Goal: Task Accomplishment & Management: Complete application form

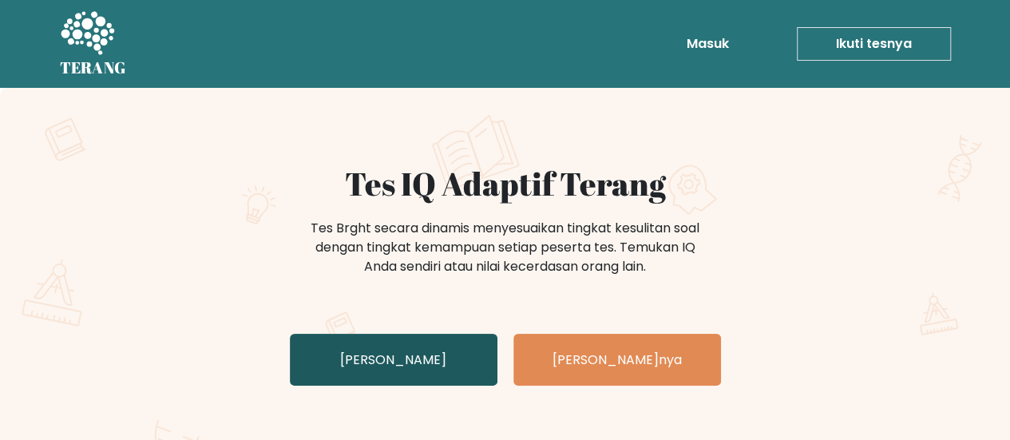
click at [430, 343] on link "Uji Diri Anda" at bounding box center [394, 360] width 208 height 52
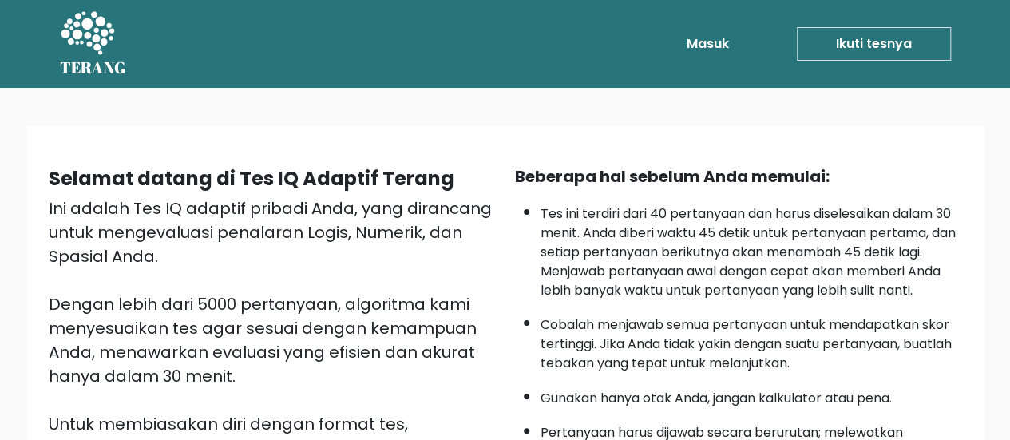
click at [894, 141] on div "Selamat datang di Tes IQ Adaptif Terang Ini adalah Tes IQ adaptif pribadi Anda,…" at bounding box center [505, 414] width 959 height 577
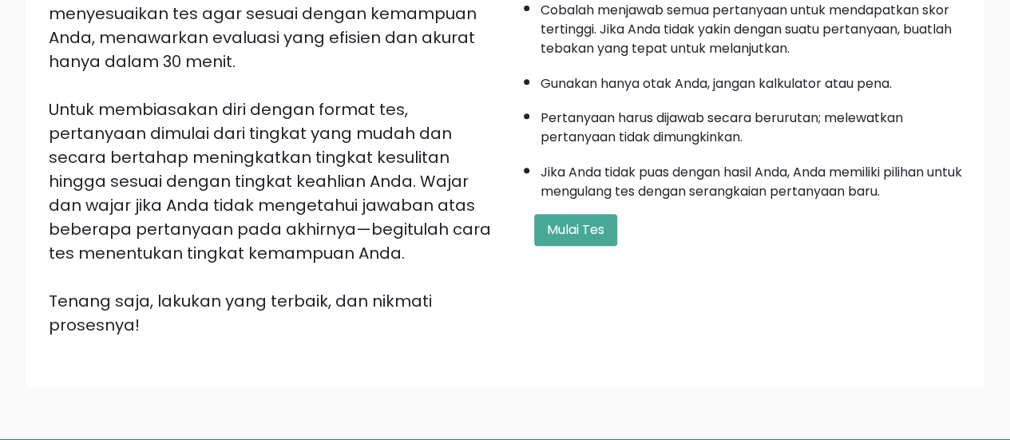
scroll to position [340, 0]
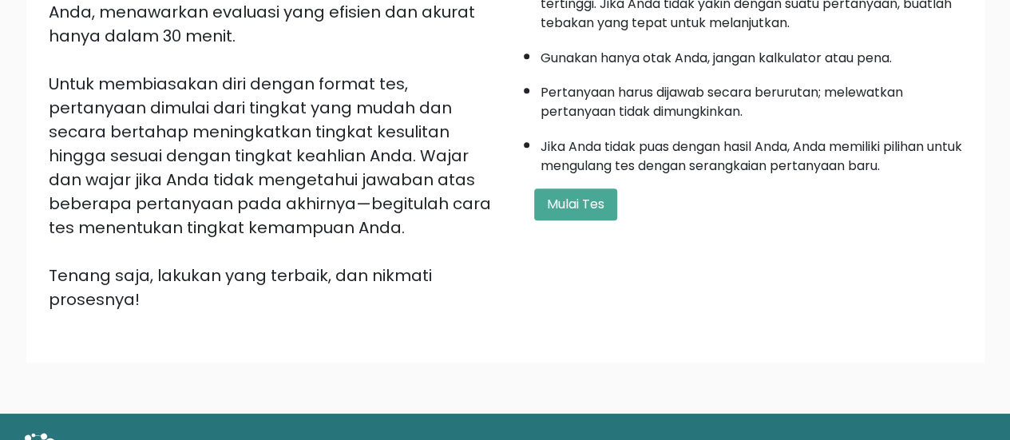
drag, startPoint x: 1018, startPoint y: 242, endPoint x: 1019, endPoint y: 305, distance: 63.1
click at [1010, 305] on html "TERANG TERANG Masuk Ikuti tesnya Ikuti tesnya Selamat datang di Tes IQ Adaptif …" at bounding box center [505, 86] width 1010 height 852
click at [575, 200] on font "Mulai Tes" at bounding box center [576, 204] width 58 height 18
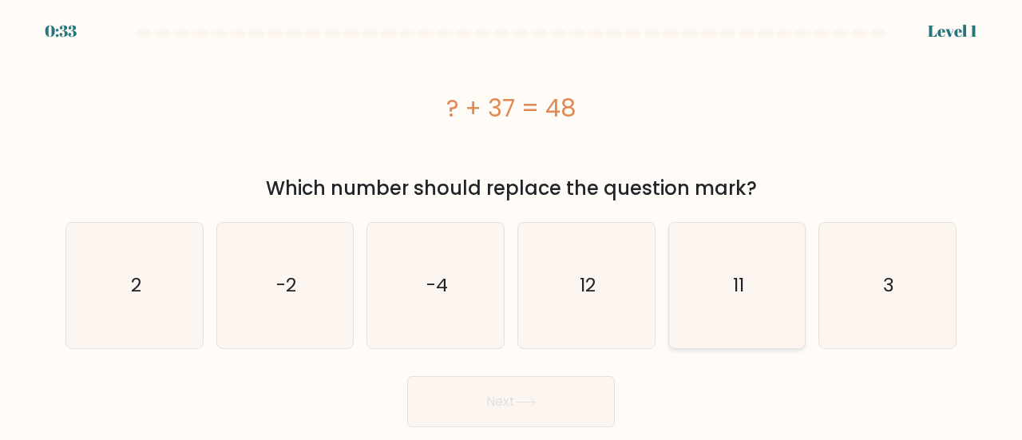
click at [713, 272] on icon "11" at bounding box center [737, 285] width 125 height 125
click at [512, 224] on input "e. 11" at bounding box center [511, 222] width 1 height 4
radio input "true"
click at [557, 402] on button "Next" at bounding box center [511, 401] width 208 height 51
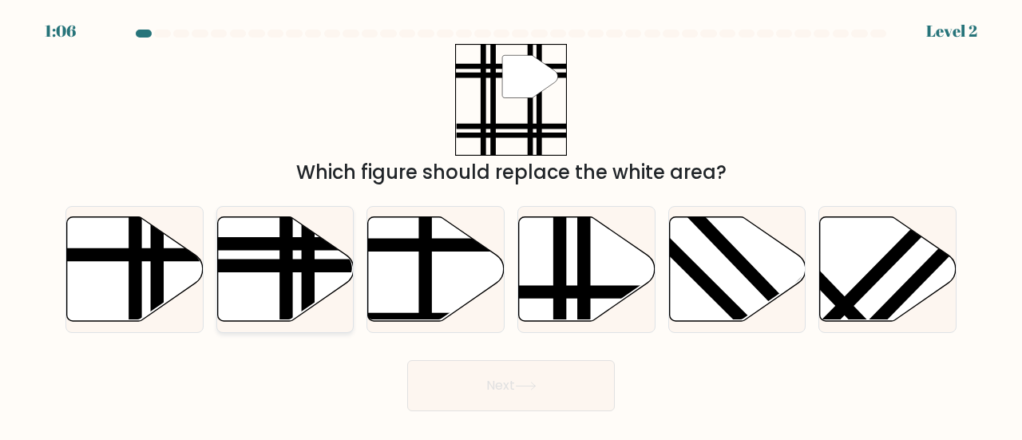
click at [251, 273] on icon at bounding box center [285, 268] width 137 height 105
click at [511, 224] on input "b." at bounding box center [511, 222] width 1 height 4
radio input "true"
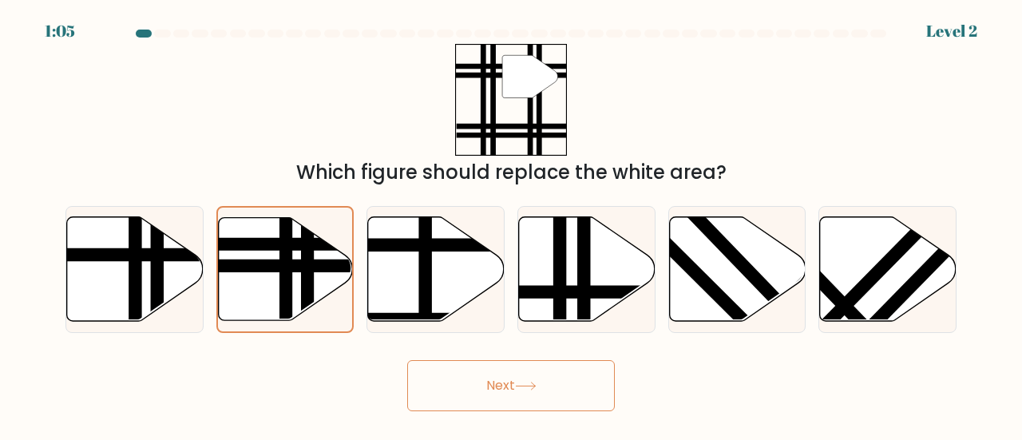
click at [470, 372] on button "Next" at bounding box center [511, 385] width 208 height 51
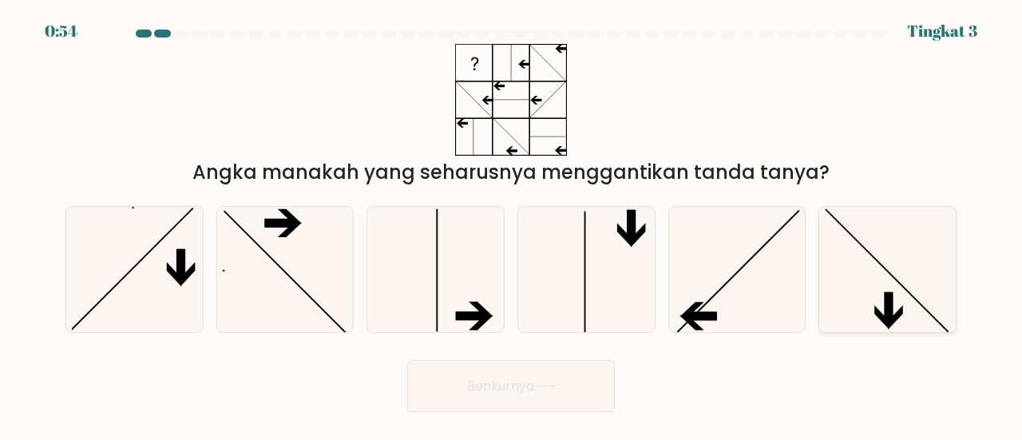
click at [897, 300] on icon at bounding box center [887, 269] width 125 height 125
click at [512, 224] on input "F." at bounding box center [511, 222] width 1 height 4
radio input "true"
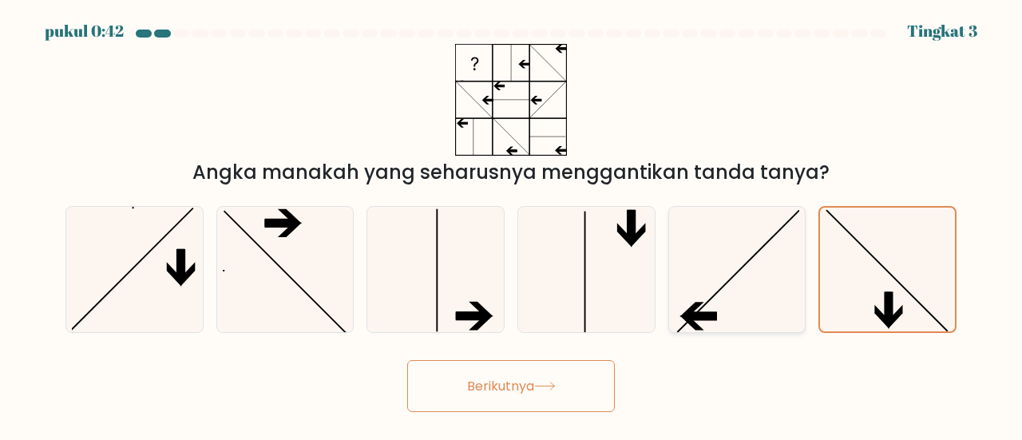
click at [740, 263] on icon at bounding box center [737, 269] width 125 height 125
click at [512, 224] on input "Dan." at bounding box center [511, 222] width 1 height 4
radio input "true"
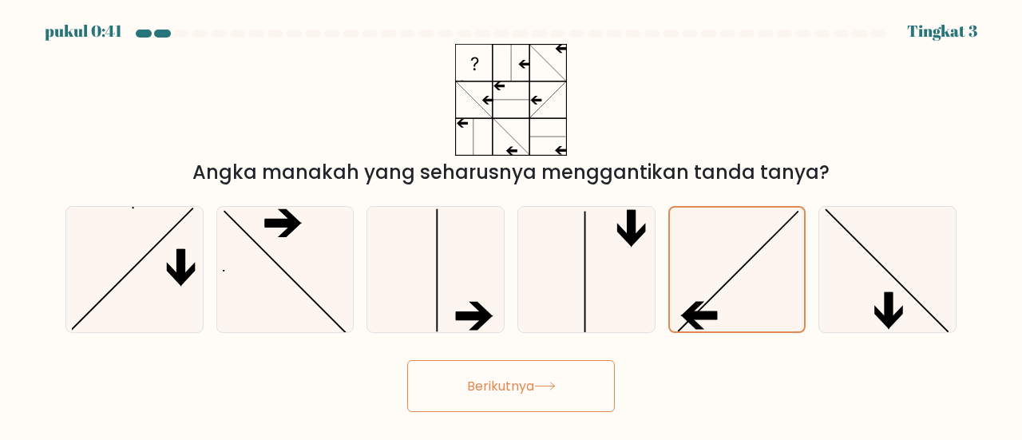
click at [561, 379] on button "Berikutnya" at bounding box center [511, 386] width 208 height 52
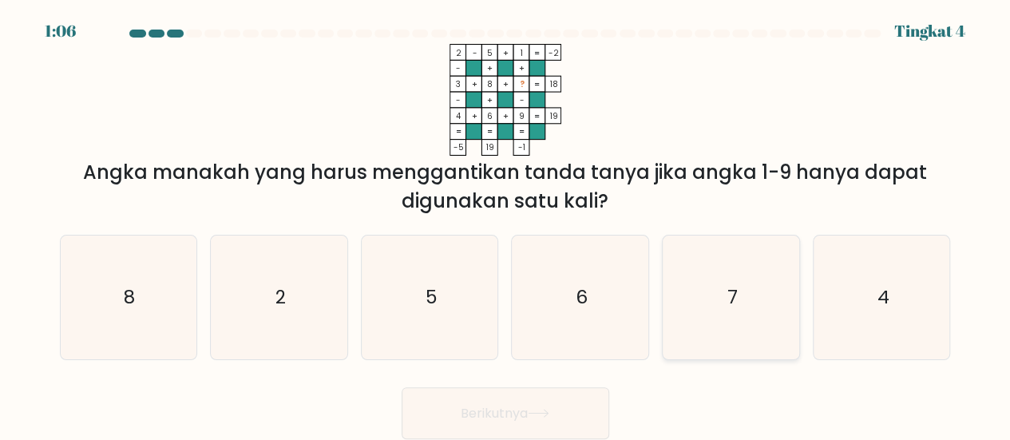
click at [692, 300] on icon "7" at bounding box center [731, 298] width 124 height 124
click at [506, 224] on input "Dan. 7" at bounding box center [506, 222] width 1 height 4
radio input "true"
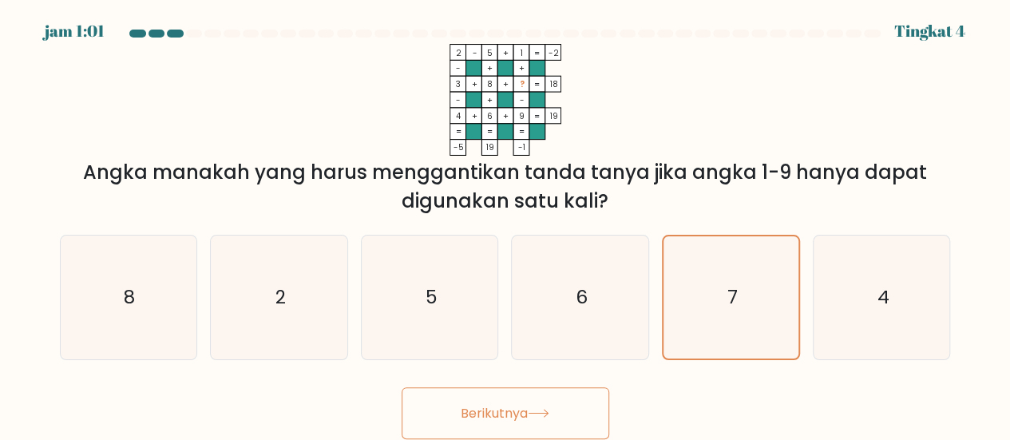
click at [550, 405] on button "Berikutnya" at bounding box center [506, 413] width 208 height 52
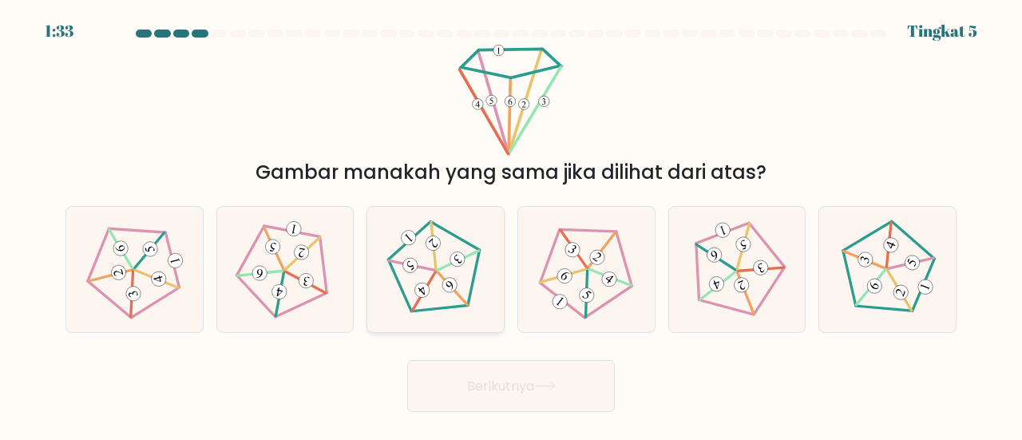
click at [430, 292] on icon at bounding box center [436, 270] width 100 height 100
click at [511, 224] on input "C." at bounding box center [511, 222] width 1 height 4
radio input "true"
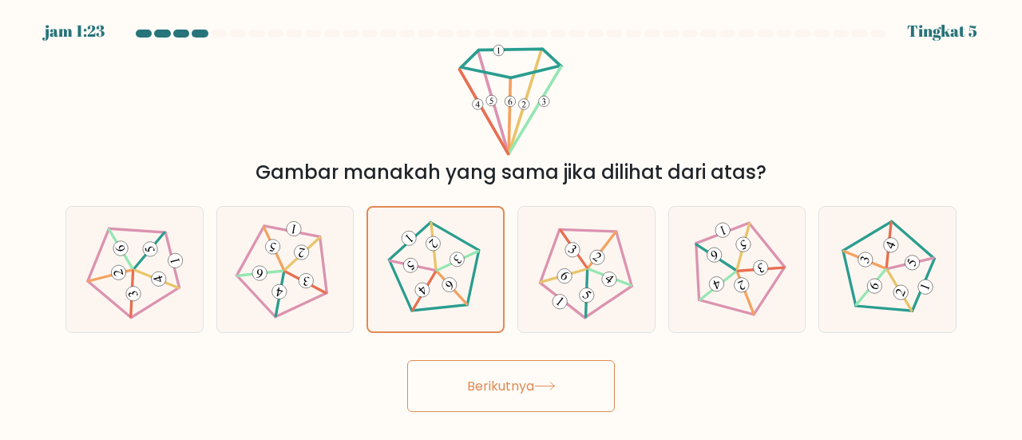
click at [524, 387] on font "Berikutnya" at bounding box center [500, 386] width 67 height 18
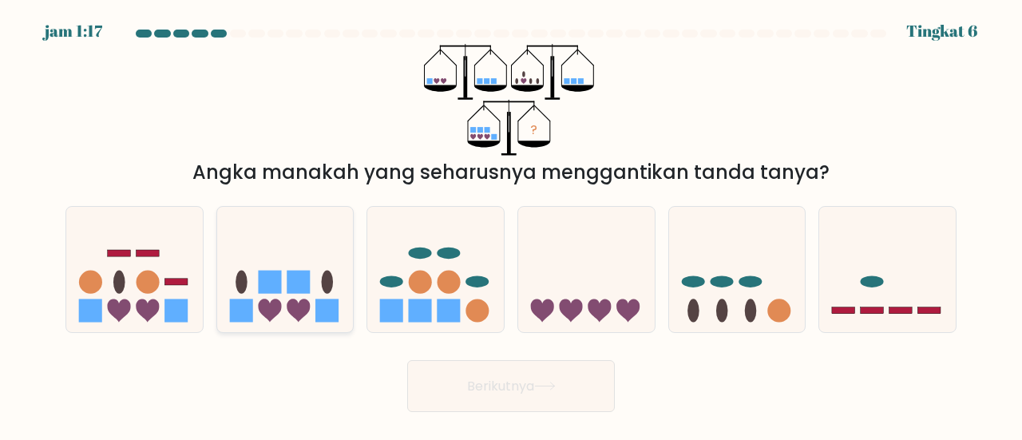
click at [297, 295] on icon at bounding box center [285, 269] width 137 height 113
click at [511, 224] on input "B." at bounding box center [511, 222] width 1 height 4
radio input "true"
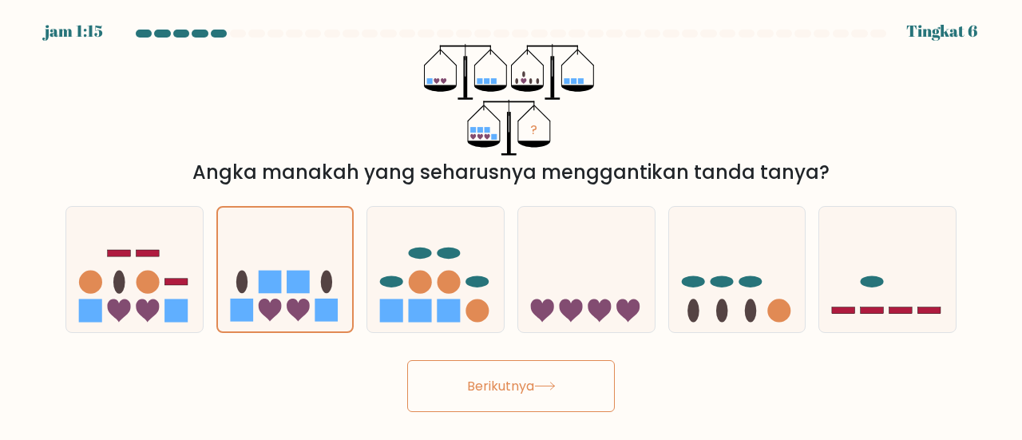
click at [488, 365] on button "Berikutnya" at bounding box center [511, 386] width 208 height 52
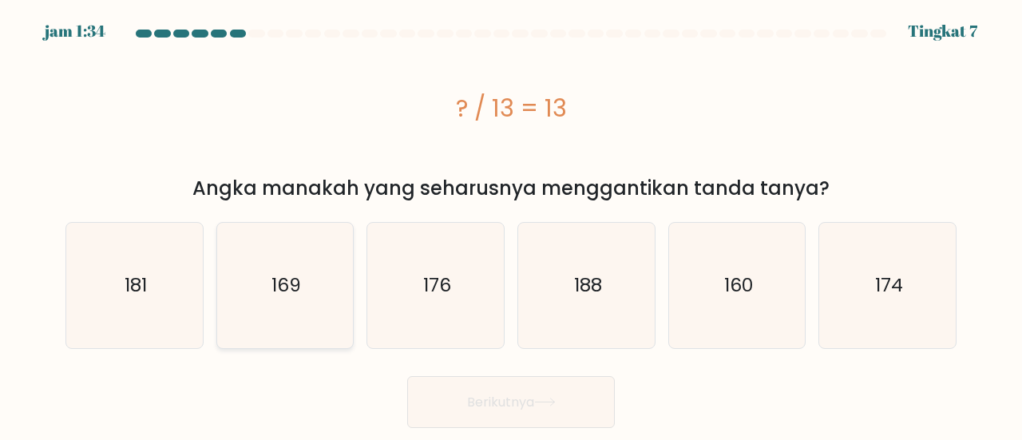
click at [337, 282] on icon "169" at bounding box center [285, 285] width 125 height 125
click at [511, 224] on input "B. 169" at bounding box center [511, 222] width 1 height 4
radio input "true"
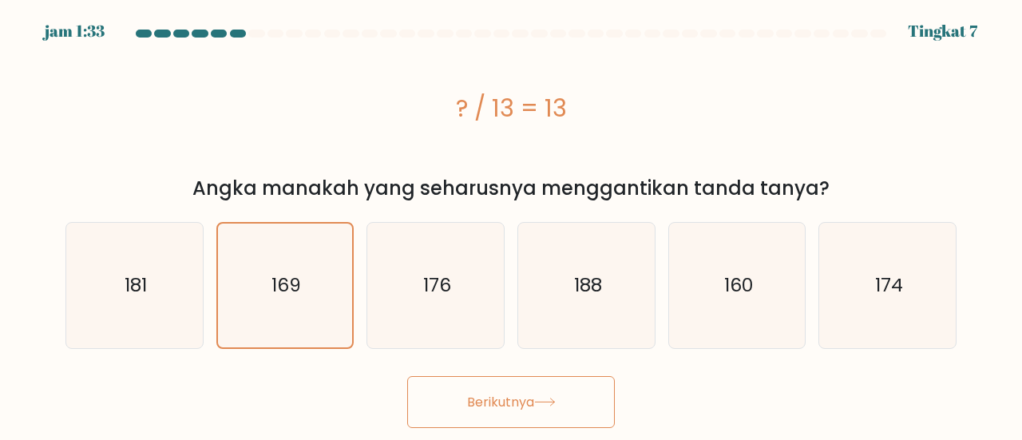
click at [522, 415] on button "Berikutnya" at bounding box center [511, 402] width 208 height 52
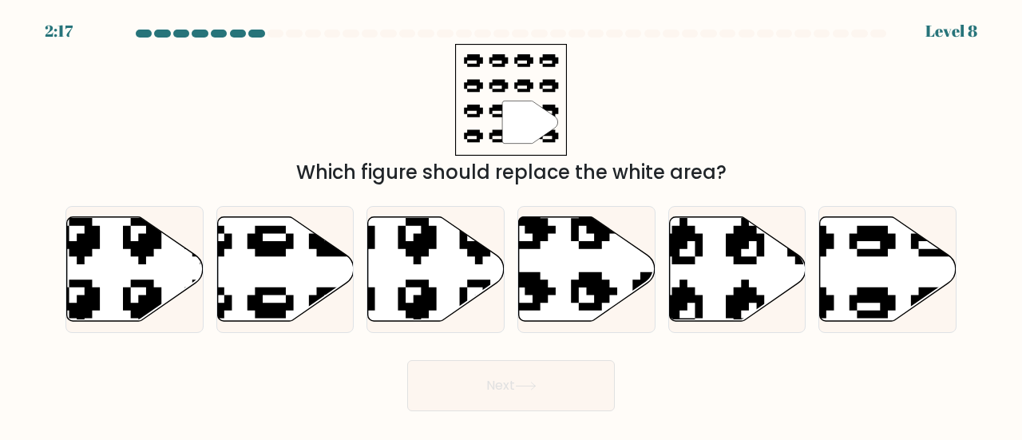
click at [522, 415] on body "2:17 Level 8" at bounding box center [511, 220] width 1022 height 440
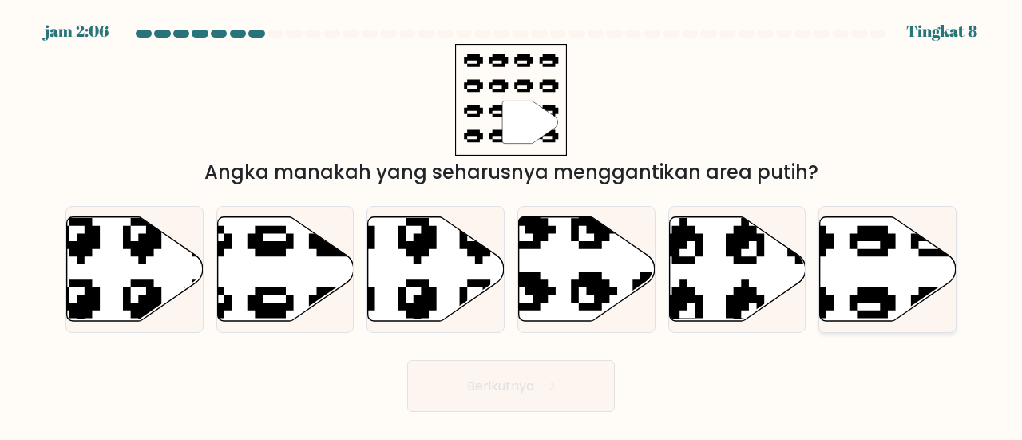
click at [908, 282] on icon at bounding box center [888, 268] width 137 height 105
click at [512, 224] on input "F." at bounding box center [511, 222] width 1 height 4
radio input "true"
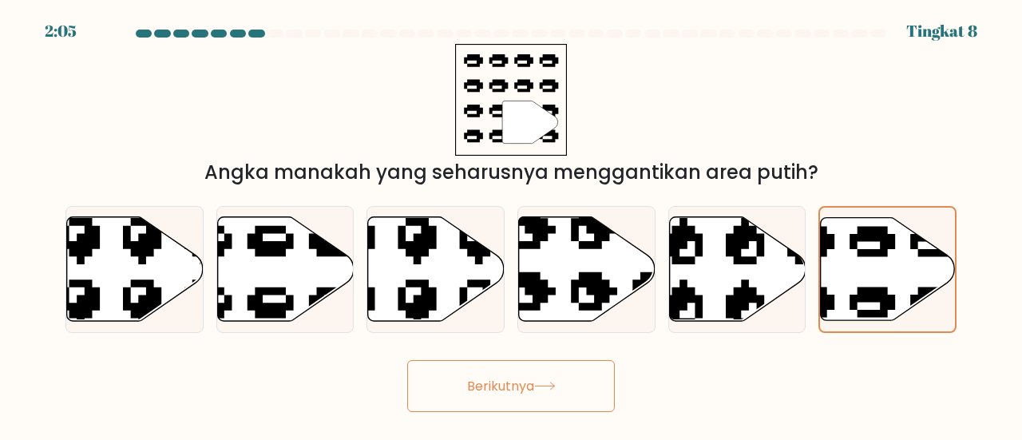
click at [534, 380] on font "Berikutnya" at bounding box center [500, 386] width 67 height 18
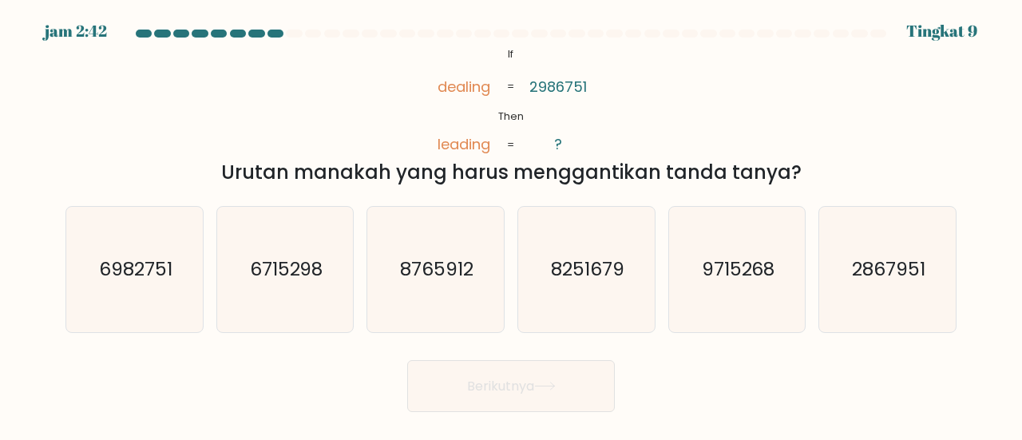
drag, startPoint x: 840, startPoint y: 4, endPoint x: 638, endPoint y: 58, distance: 208.5
click at [638, 58] on div "@import url('https://fonts.googleapis.com/css?family=Abril+Fatface:400,100,100i…" at bounding box center [511, 115] width 911 height 143
click at [877, 272] on text "2867951" at bounding box center [888, 269] width 73 height 26
click at [512, 224] on input "F. 2867951" at bounding box center [511, 222] width 1 height 4
radio input "true"
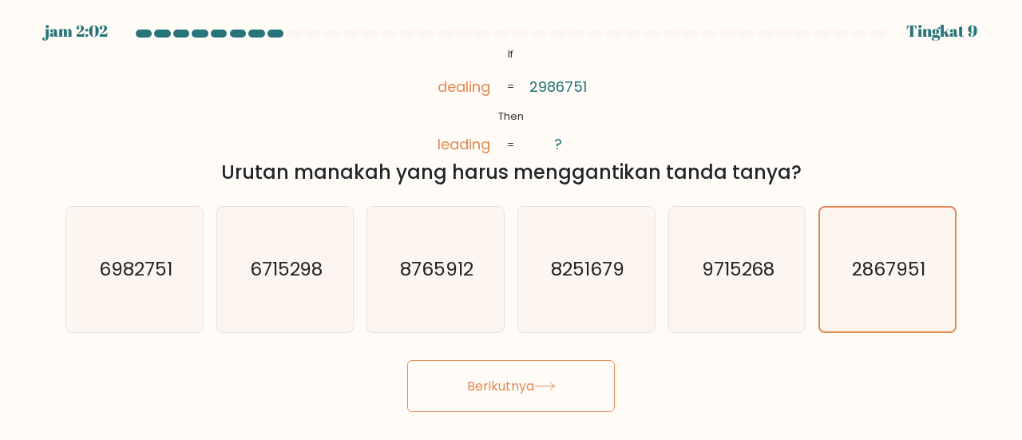
click at [551, 391] on button "Berikutnya" at bounding box center [511, 386] width 208 height 52
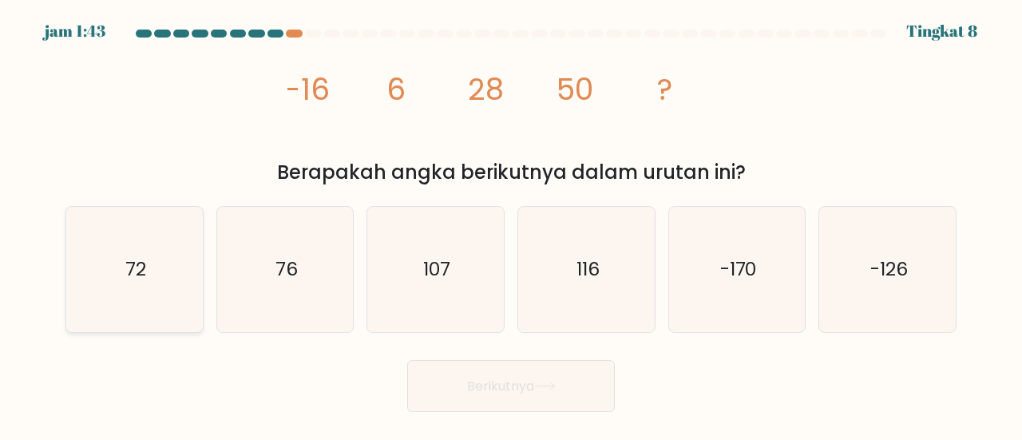
click at [153, 260] on icon "72" at bounding box center [134, 269] width 125 height 125
click at [511, 224] on input "A. 72" at bounding box center [511, 222] width 1 height 4
radio input "true"
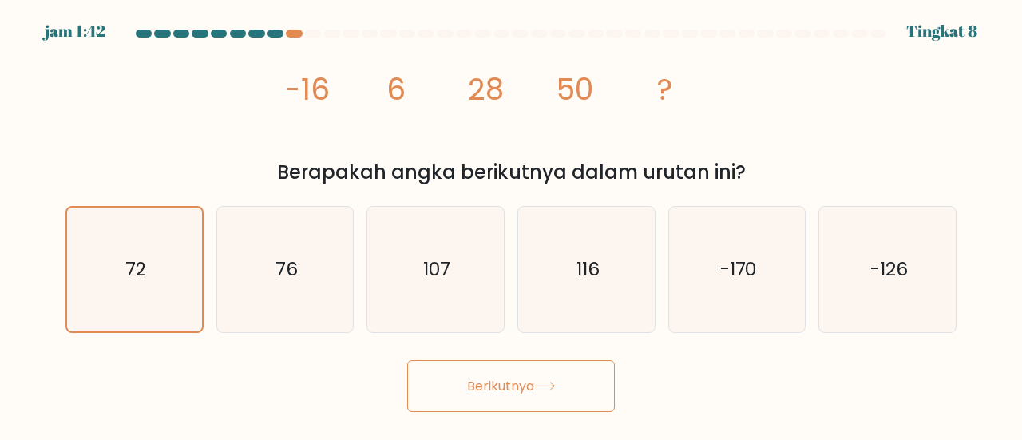
click at [489, 387] on font "Berikutnya" at bounding box center [500, 386] width 67 height 18
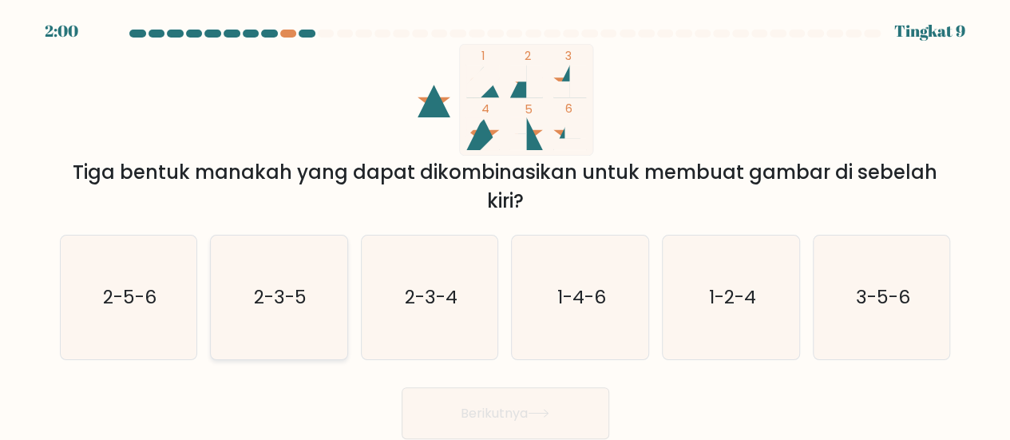
click at [302, 324] on icon "2-3-5" at bounding box center [279, 298] width 124 height 124
click at [506, 224] on input "B. 2-3-5" at bounding box center [506, 222] width 1 height 4
radio input "true"
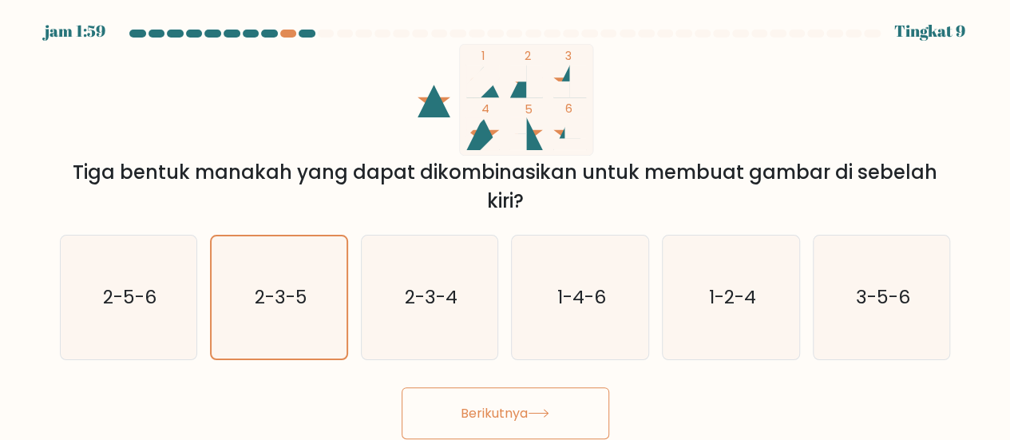
click at [522, 408] on font "Berikutnya" at bounding box center [494, 413] width 67 height 18
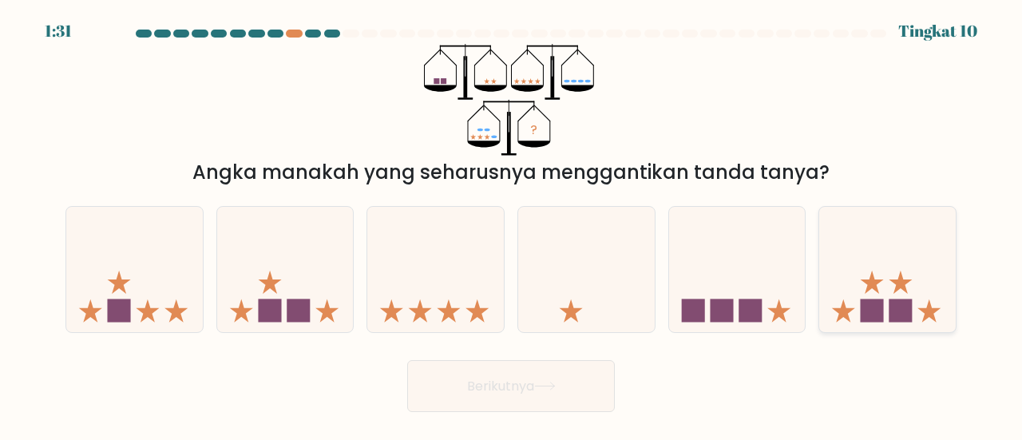
click at [906, 298] on icon at bounding box center [888, 269] width 137 height 113
click at [512, 224] on input "F." at bounding box center [511, 222] width 1 height 4
radio input "true"
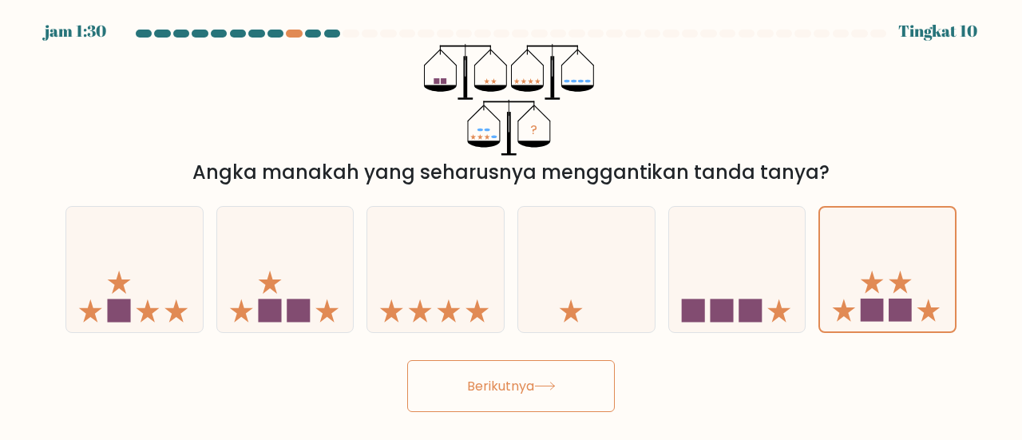
click at [524, 368] on button "Berikutnya" at bounding box center [511, 386] width 208 height 52
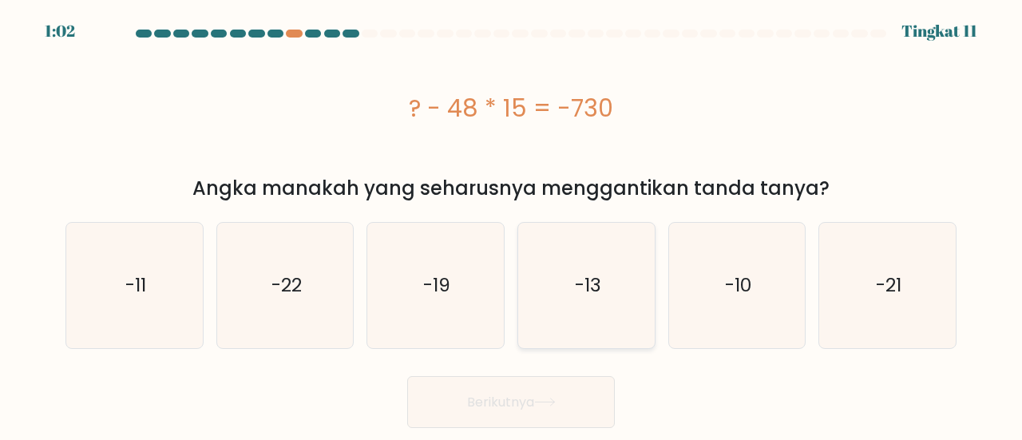
click at [550, 280] on icon "-13" at bounding box center [586, 285] width 125 height 125
click at [512, 224] on input "D. -13" at bounding box center [511, 222] width 1 height 4
radio input "true"
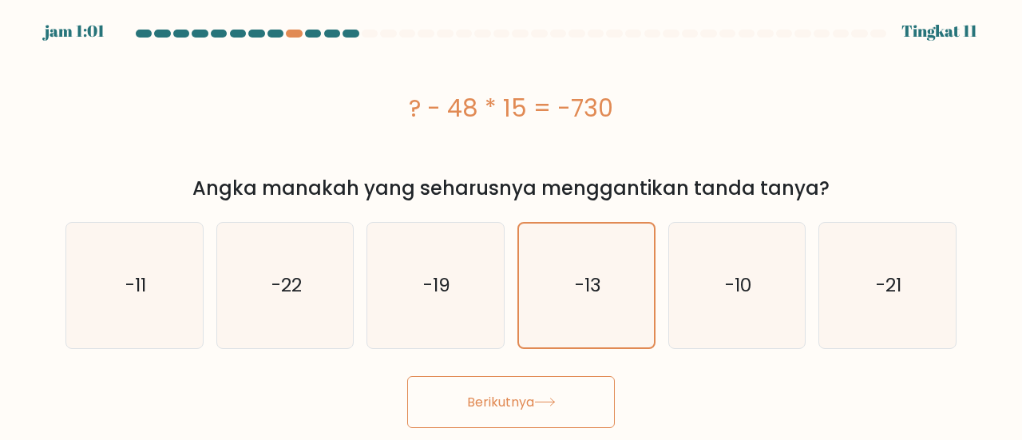
click at [543, 399] on icon at bounding box center [545, 402] width 22 height 9
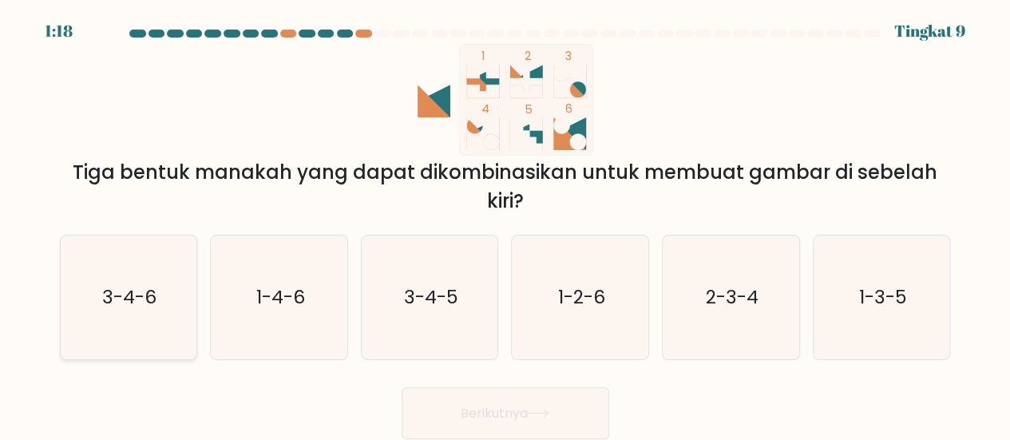
click at [171, 319] on icon "3-4-6" at bounding box center [128, 298] width 124 height 124
click at [506, 224] on input "A. 3-4-6" at bounding box center [506, 222] width 1 height 4
radio input "true"
click at [510, 411] on font "Berikutnya" at bounding box center [494, 413] width 67 height 18
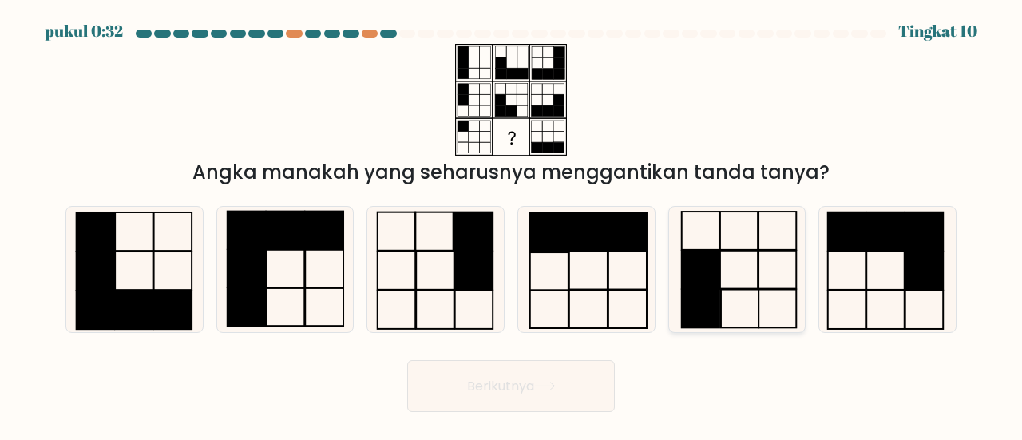
click at [705, 288] on rect at bounding box center [700, 270] width 38 height 38
click at [512, 224] on input "Dan." at bounding box center [511, 222] width 1 height 4
radio input "true"
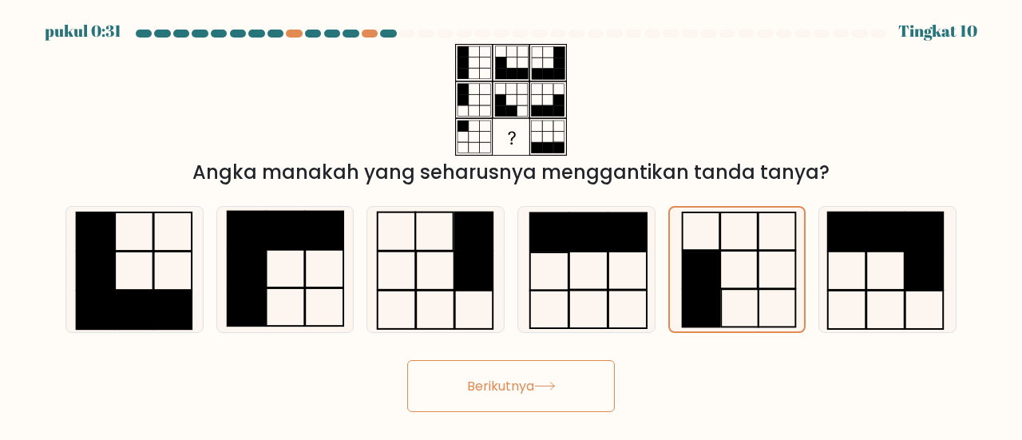
click at [555, 378] on button "Berikutnya" at bounding box center [511, 386] width 208 height 52
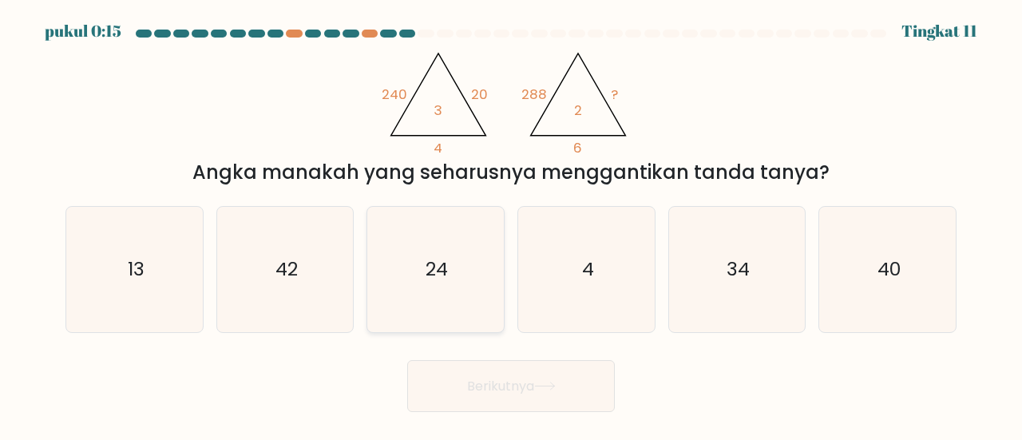
click at [398, 268] on icon "24" at bounding box center [435, 269] width 125 height 125
click at [511, 224] on input "C. 24" at bounding box center [511, 222] width 1 height 4
radio input "true"
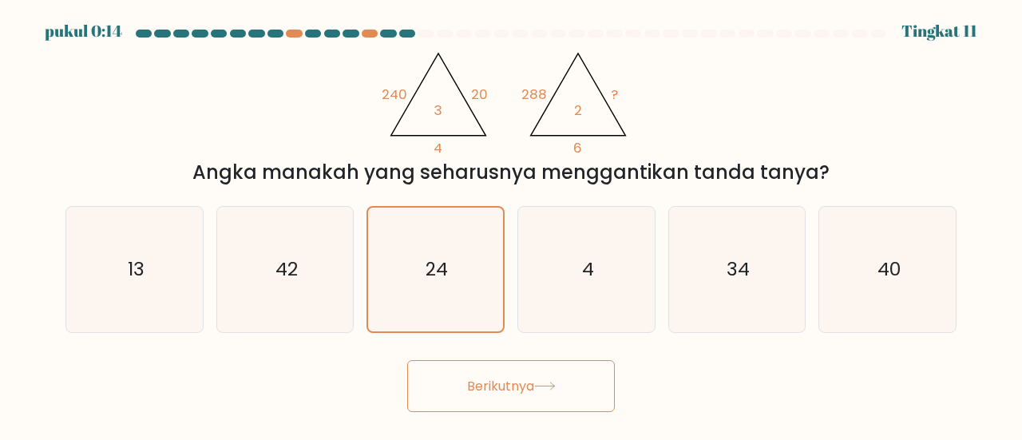
click at [477, 379] on font "Berikutnya" at bounding box center [500, 386] width 67 height 18
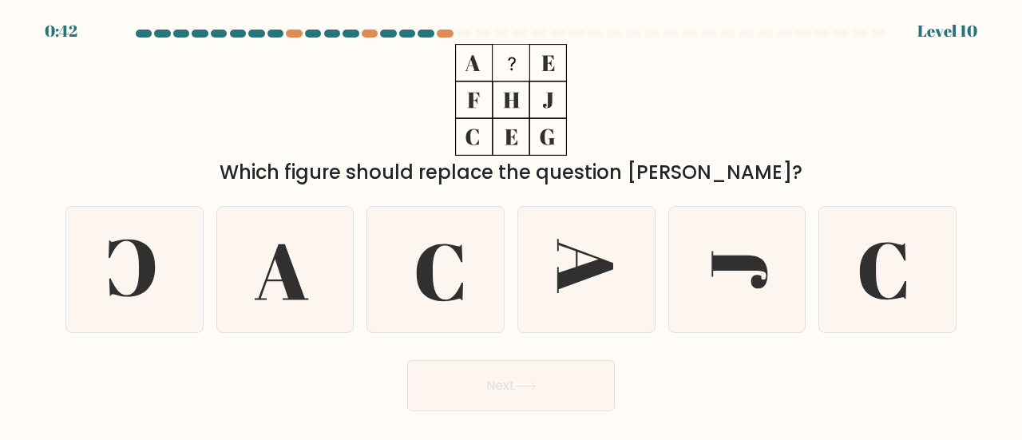
click at [178, 264] on icon at bounding box center [134, 269] width 125 height 125
click at [511, 224] on input "a." at bounding box center [511, 222] width 1 height 4
radio input "true"
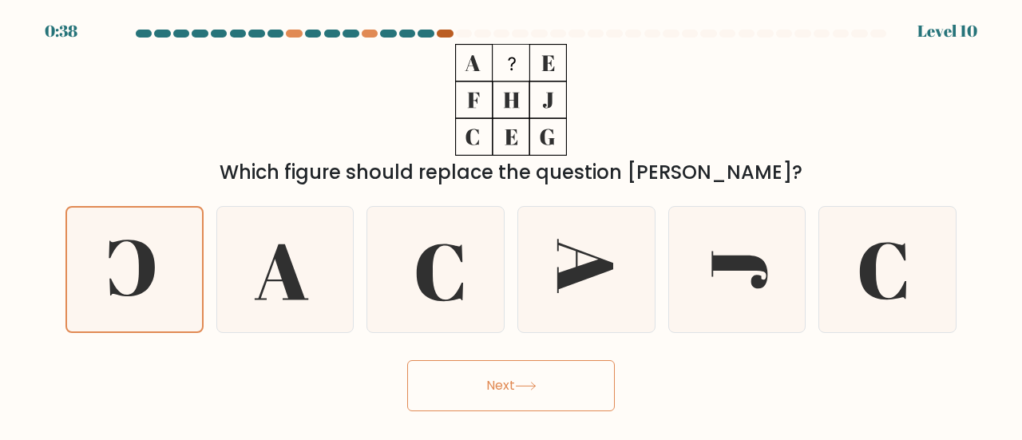
click at [441, 31] on div at bounding box center [445, 34] width 16 height 8
click at [462, 272] on icon at bounding box center [435, 269] width 125 height 125
click at [511, 224] on input "c." at bounding box center [511, 222] width 1 height 4
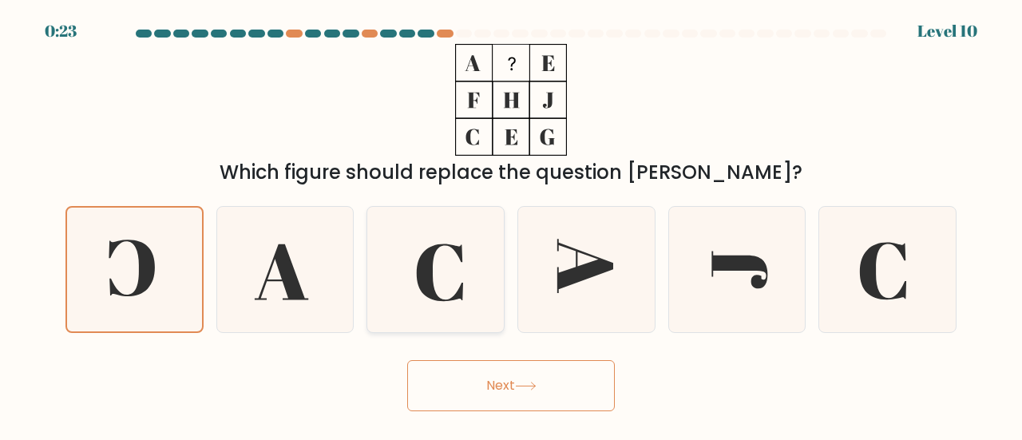
radio input "true"
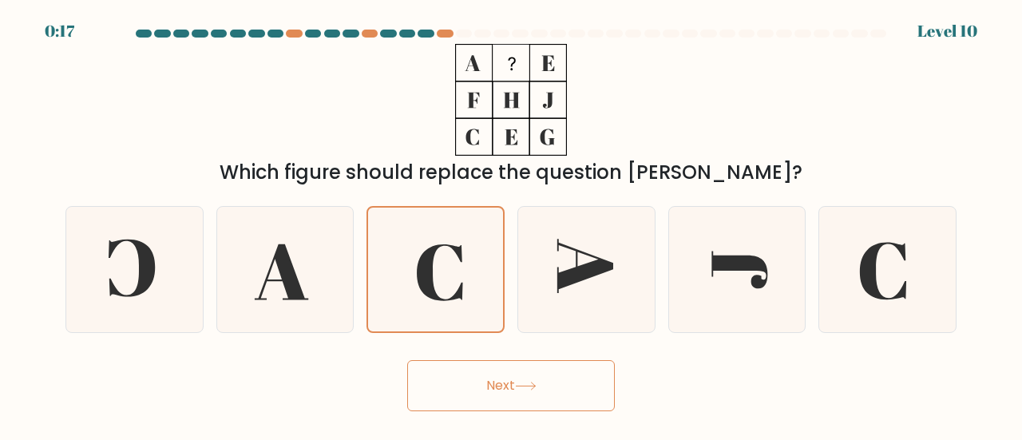
click at [500, 366] on button "Next" at bounding box center [511, 385] width 208 height 51
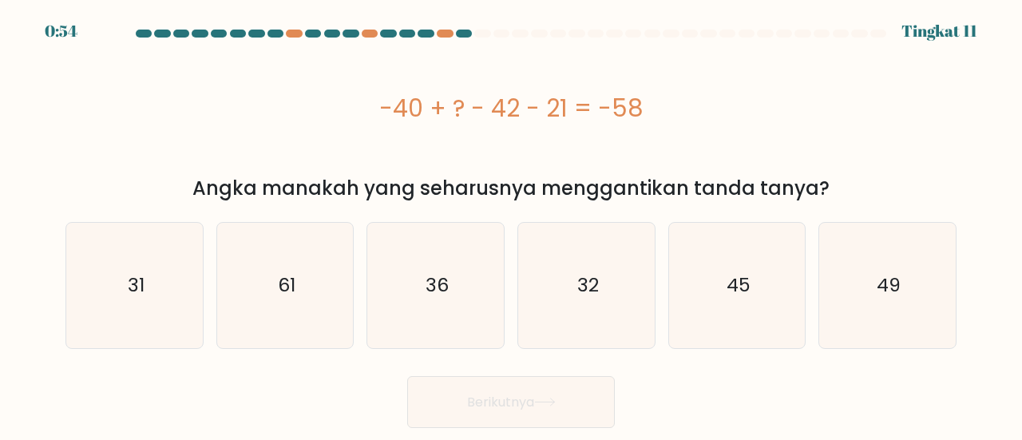
click at [850, 156] on div "-40 + ? - 42 - 21 = -58" at bounding box center [511, 108] width 891 height 128
click at [843, 292] on icon "49" at bounding box center [887, 285] width 125 height 125
click at [512, 224] on input "F. 49" at bounding box center [511, 222] width 1 height 4
radio input "true"
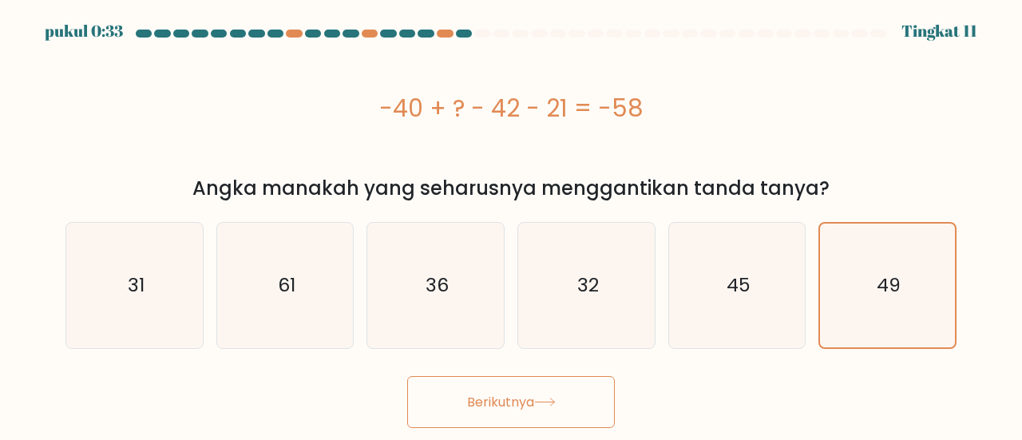
click at [578, 389] on button "Berikutnya" at bounding box center [511, 402] width 208 height 52
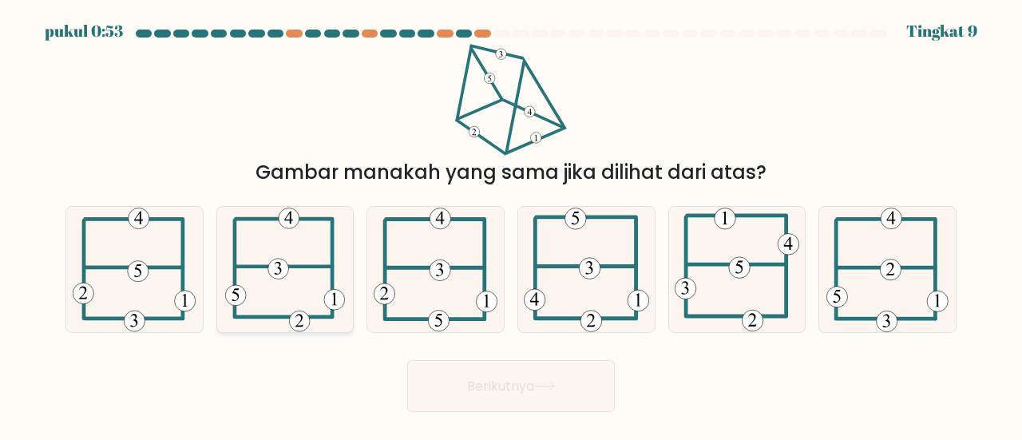
click at [302, 284] on icon at bounding box center [285, 269] width 120 height 125
click at [511, 224] on input "B." at bounding box center [511, 222] width 1 height 4
radio input "true"
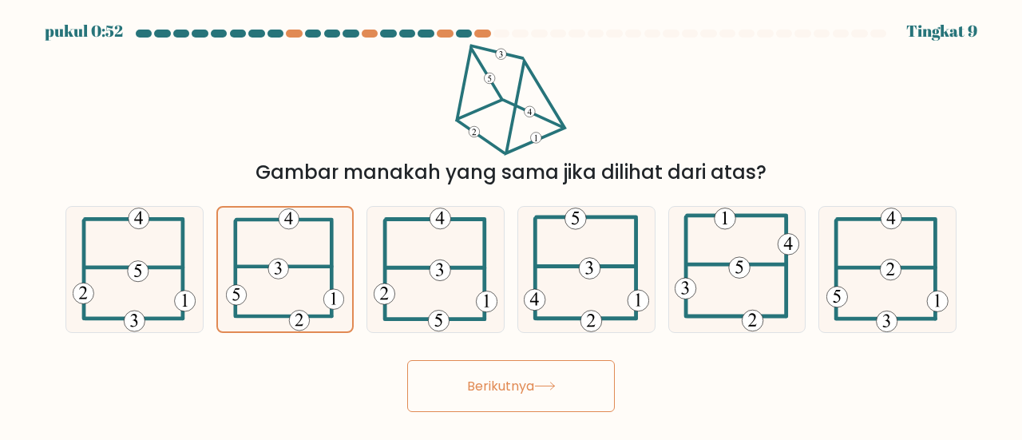
click at [467, 386] on font "Berikutnya" at bounding box center [500, 386] width 67 height 18
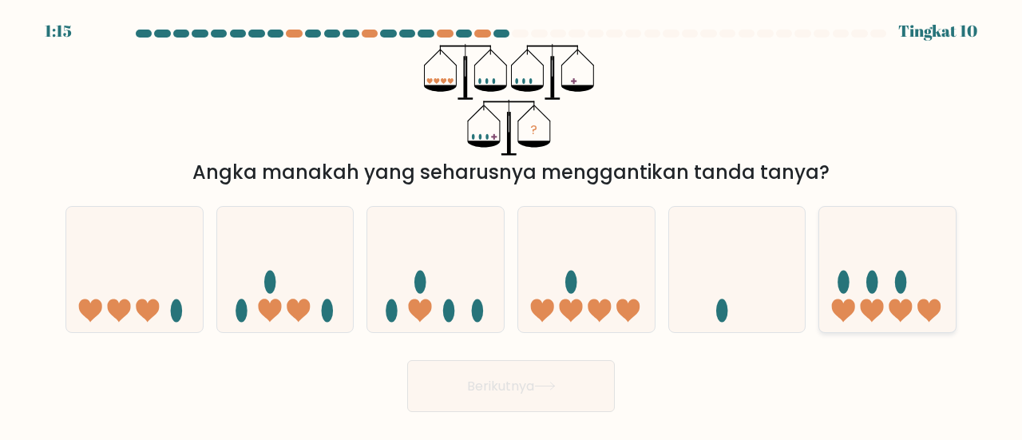
click at [853, 295] on icon at bounding box center [888, 269] width 137 height 113
click at [512, 224] on input "F." at bounding box center [511, 222] width 1 height 4
radio input "true"
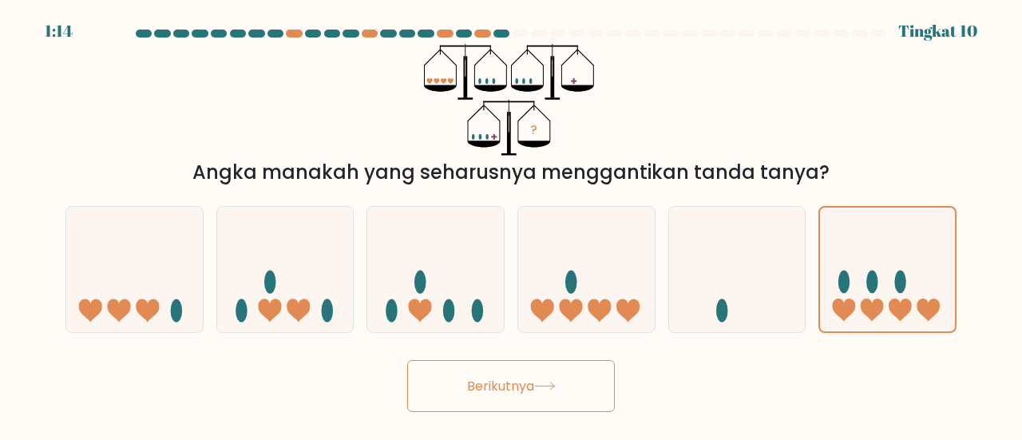
click at [567, 378] on button "Berikutnya" at bounding box center [511, 386] width 208 height 52
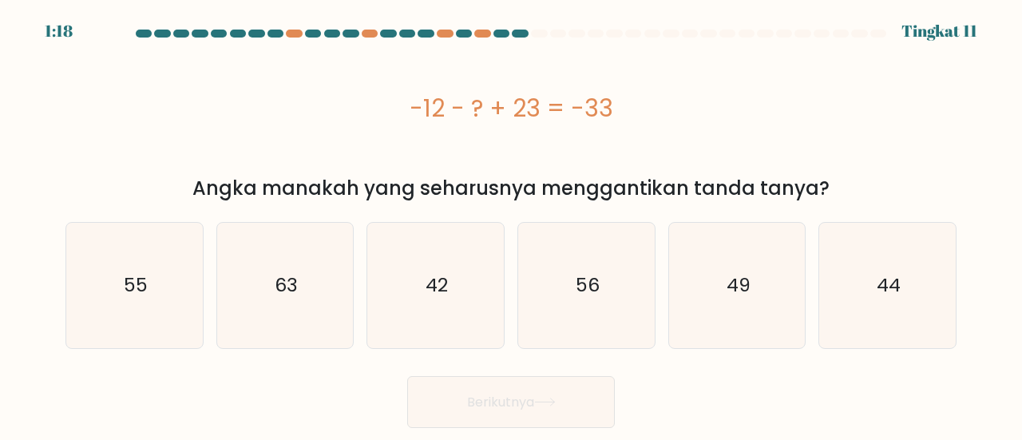
click at [662, 276] on div "Dan. 49" at bounding box center [737, 285] width 151 height 127
click at [601, 291] on icon "56" at bounding box center [586, 285] width 125 height 125
click at [512, 224] on input "D. 56" at bounding box center [511, 222] width 1 height 4
radio input "true"
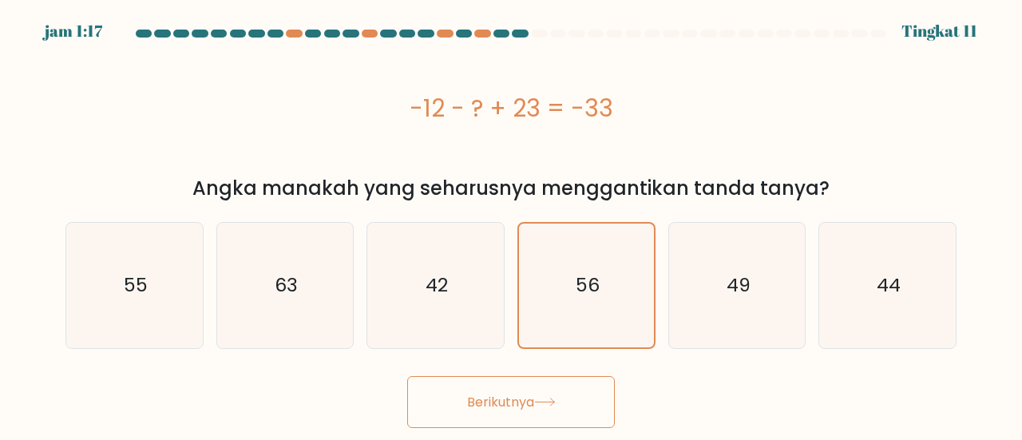
click at [566, 387] on button "Berikutnya" at bounding box center [511, 402] width 208 height 52
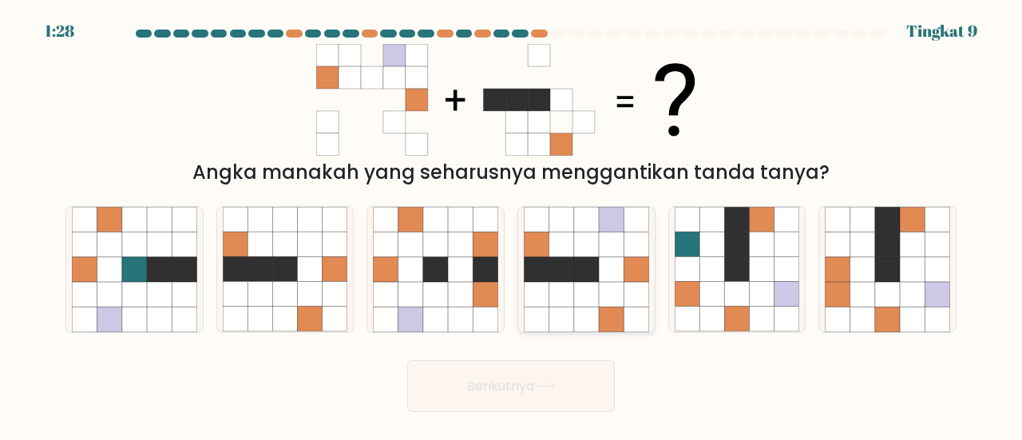
click at [592, 301] on icon at bounding box center [586, 294] width 25 height 25
click at [512, 224] on input "D." at bounding box center [511, 222] width 1 height 4
radio input "true"
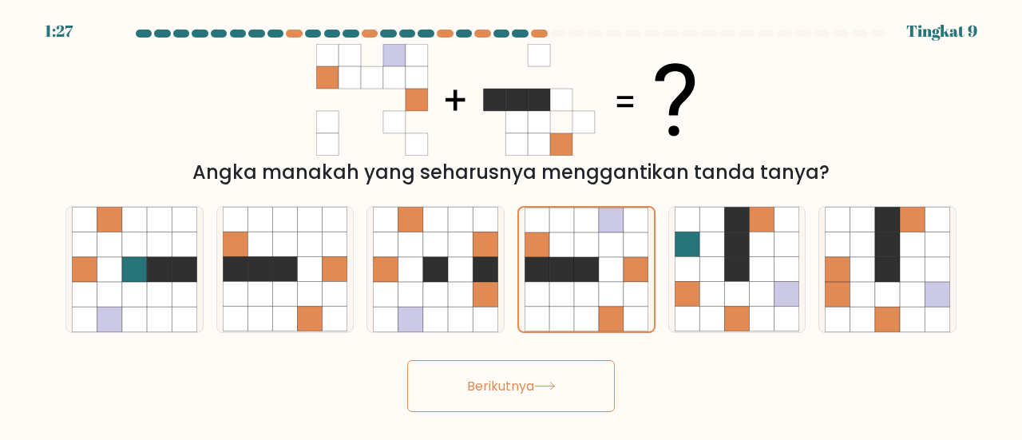
click at [532, 383] on font "Berikutnya" at bounding box center [500, 386] width 67 height 18
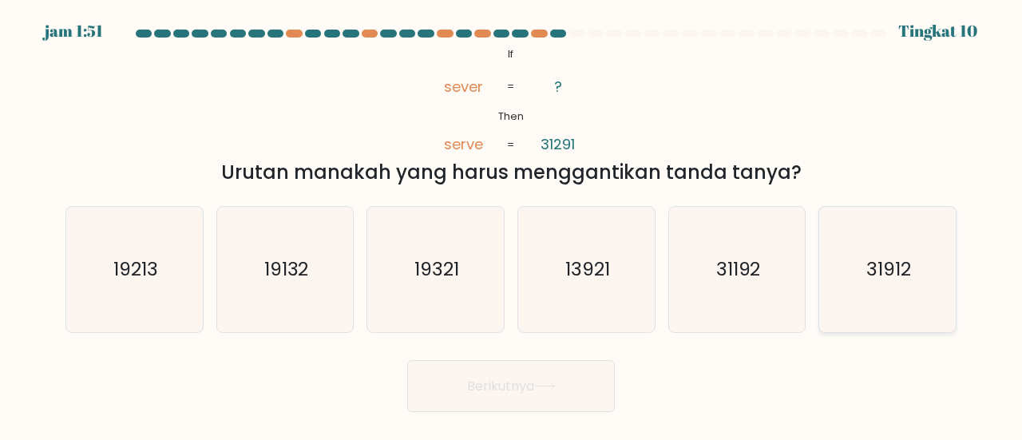
click at [878, 271] on text "31912" at bounding box center [889, 269] width 45 height 26
click at [512, 224] on input "F. 31912" at bounding box center [511, 222] width 1 height 4
radio input "true"
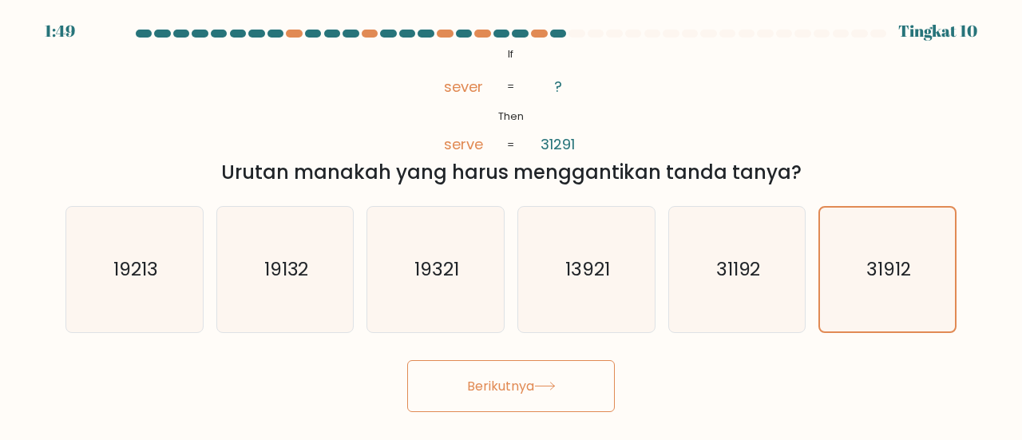
click at [587, 375] on button "Berikutnya" at bounding box center [511, 386] width 208 height 52
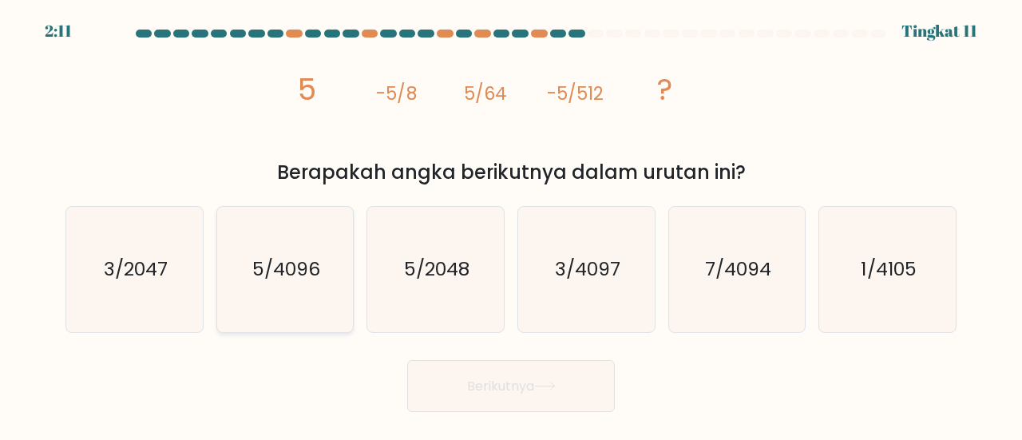
click at [302, 253] on icon "5/4096" at bounding box center [285, 269] width 125 height 125
click at [511, 224] on input "B. 5/4096" at bounding box center [511, 222] width 1 height 4
radio input "true"
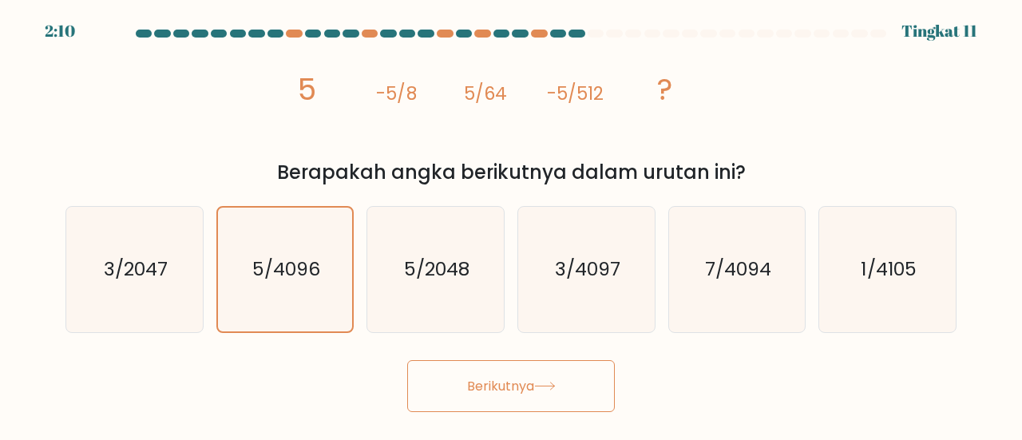
click at [468, 375] on button "Berikutnya" at bounding box center [511, 386] width 208 height 52
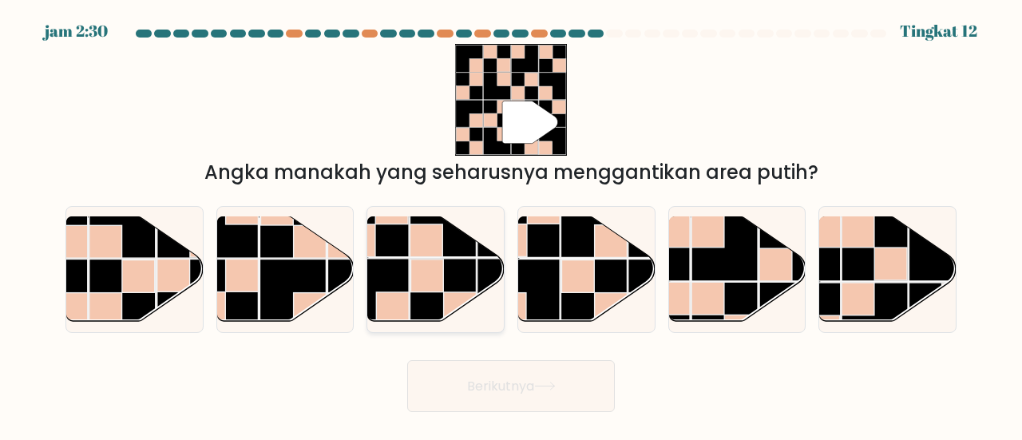
click at [385, 284] on rect at bounding box center [376, 292] width 66 height 66
click at [511, 224] on input "C." at bounding box center [511, 222] width 1 height 4
radio input "true"
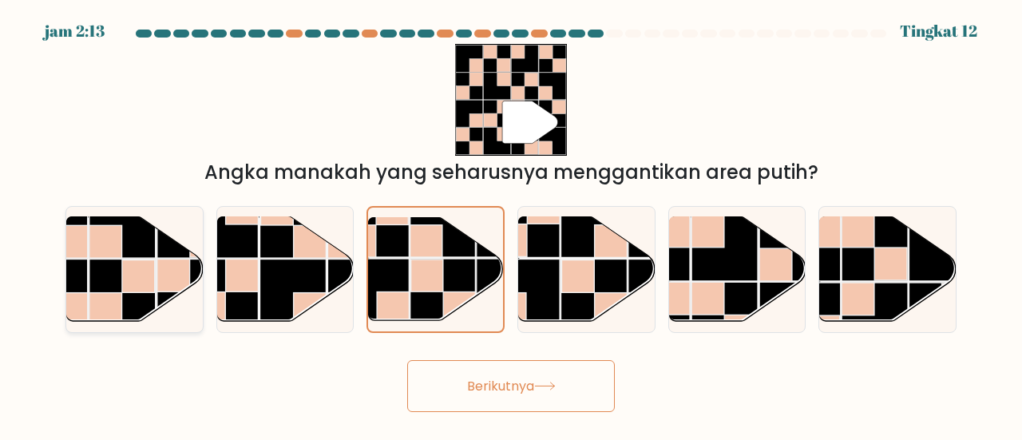
click at [141, 271] on rect at bounding box center [138, 276] width 33 height 33
click at [511, 224] on input "A." at bounding box center [511, 222] width 1 height 4
radio input "true"
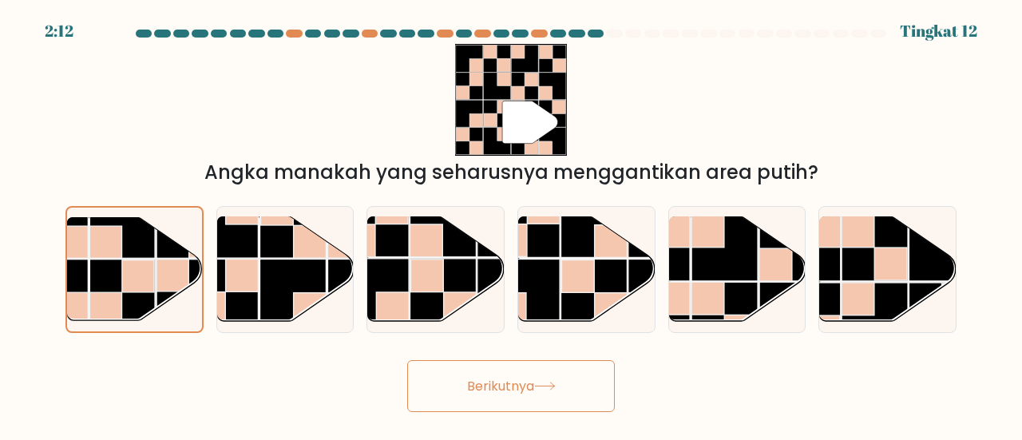
click at [465, 395] on button "Berikutnya" at bounding box center [511, 386] width 208 height 52
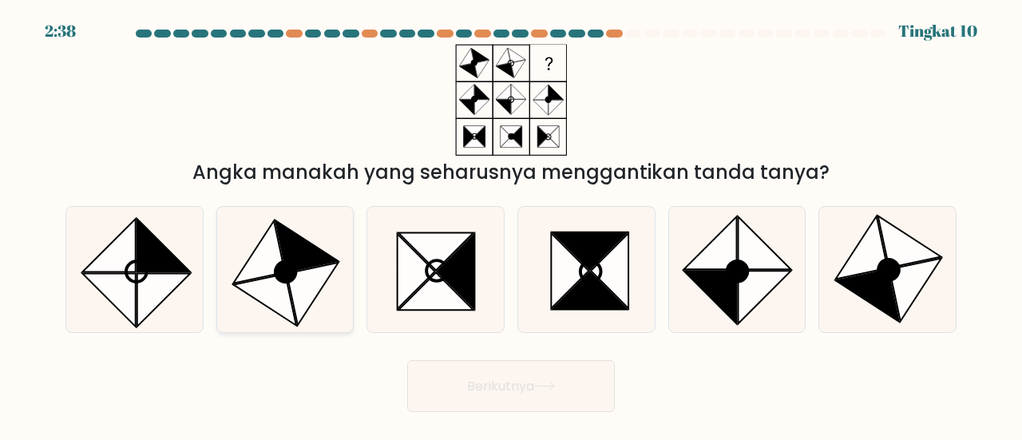
click at [320, 257] on icon at bounding box center [307, 246] width 63 height 52
click at [511, 224] on input "B." at bounding box center [511, 222] width 1 height 4
radio input "true"
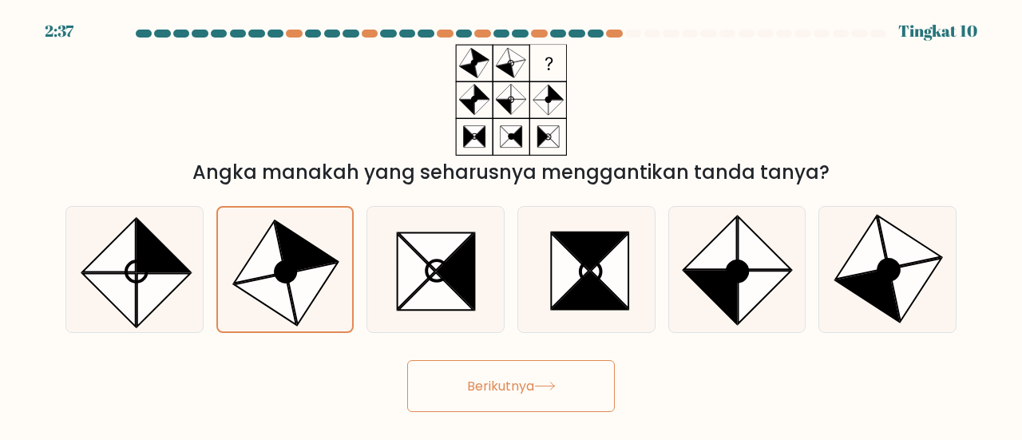
click at [489, 386] on font "Berikutnya" at bounding box center [500, 386] width 67 height 18
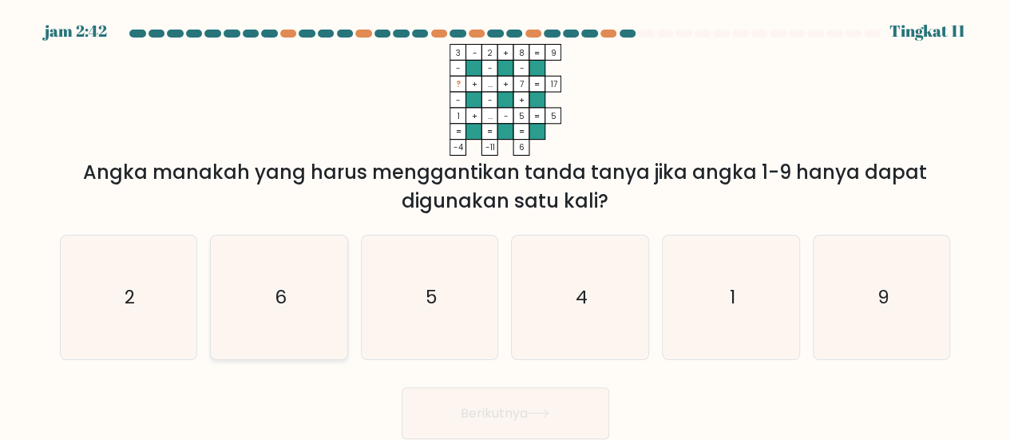
click at [300, 311] on icon "6" at bounding box center [279, 298] width 124 height 124
click at [506, 224] on input "B. 6" at bounding box center [506, 222] width 1 height 4
radio input "true"
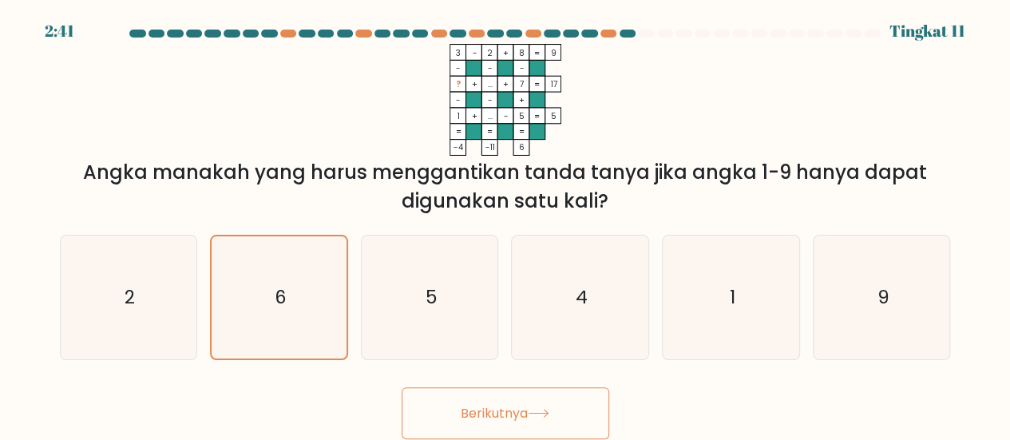
click at [494, 402] on button "Berikutnya" at bounding box center [506, 413] width 208 height 52
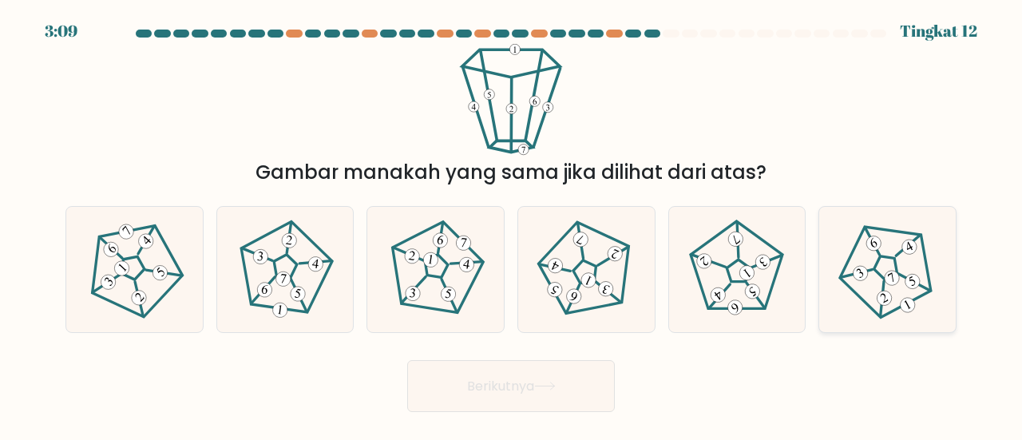
click at [907, 302] on 189 at bounding box center [908, 306] width 20 height 20
click at [512, 224] on input "F." at bounding box center [511, 222] width 1 height 4
radio input "true"
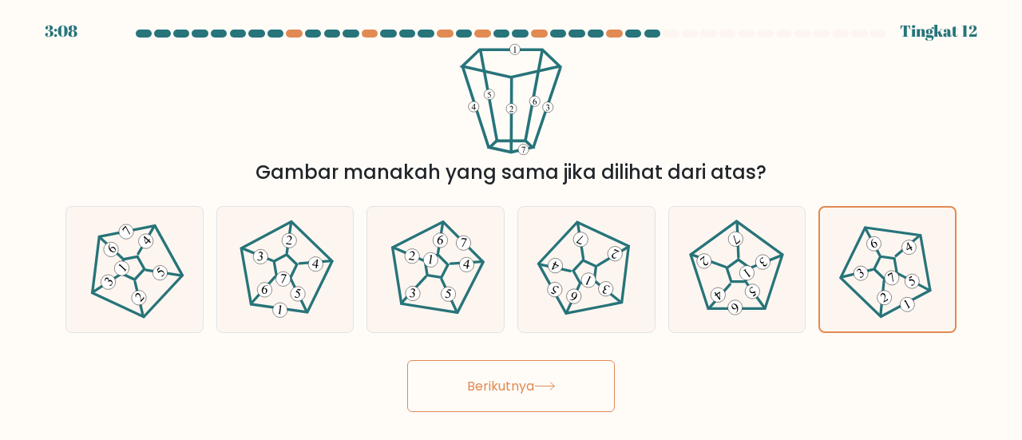
click at [600, 387] on button "Berikutnya" at bounding box center [511, 386] width 208 height 52
click at [585, 383] on button "Berikutnya" at bounding box center [511, 386] width 208 height 52
click at [508, 398] on button "Berikutnya" at bounding box center [511, 386] width 208 height 52
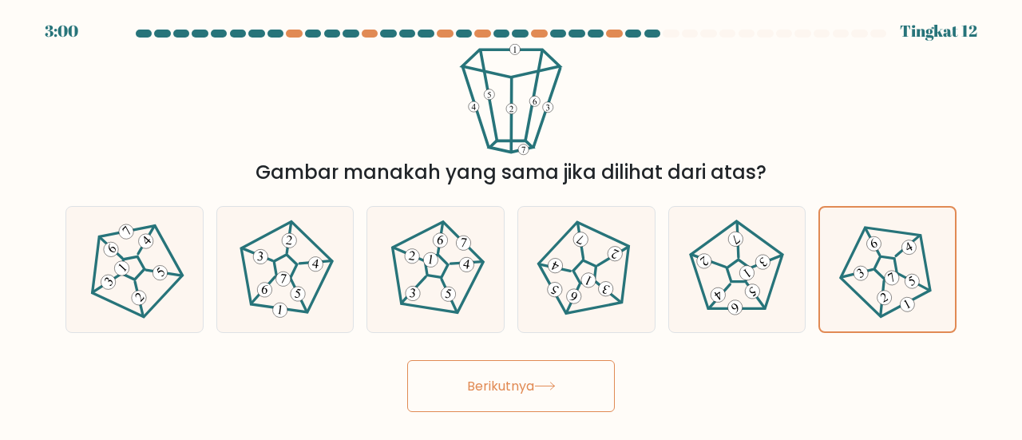
click at [508, 398] on button "Berikutnya" at bounding box center [511, 386] width 208 height 52
click at [534, 395] on font "Berikutnya" at bounding box center [500, 386] width 67 height 18
click at [884, 308] on icon at bounding box center [888, 269] width 99 height 99
click at [512, 224] on input "F." at bounding box center [511, 222] width 1 height 4
click at [609, 371] on button "Berikutnya" at bounding box center [511, 386] width 208 height 52
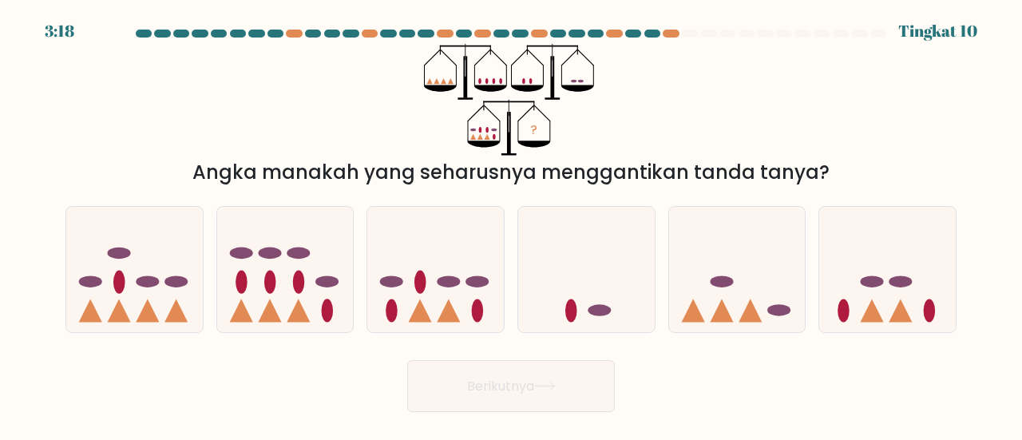
click at [583, 117] on icon "?" at bounding box center [511, 100] width 175 height 112
click at [670, 34] on div at bounding box center [671, 34] width 16 height 8
click at [425, 315] on icon at bounding box center [420, 311] width 23 height 23
click at [511, 224] on input "C." at bounding box center [511, 222] width 1 height 4
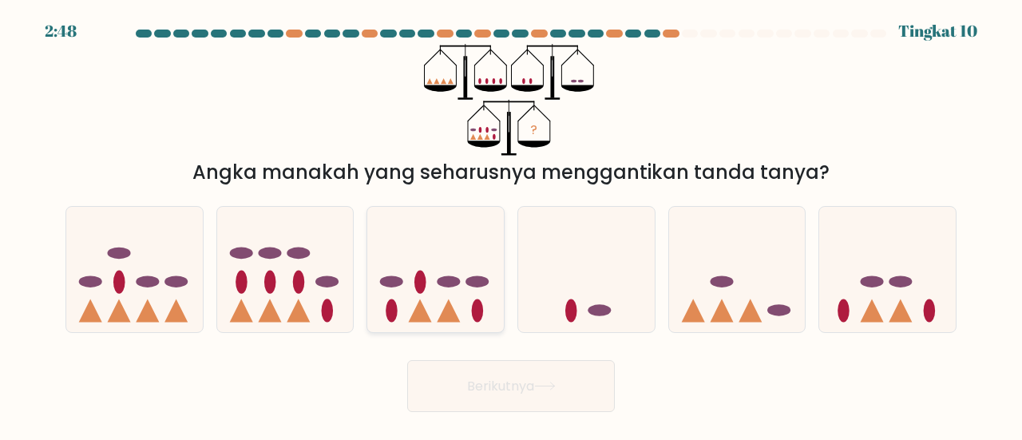
radio input "true"
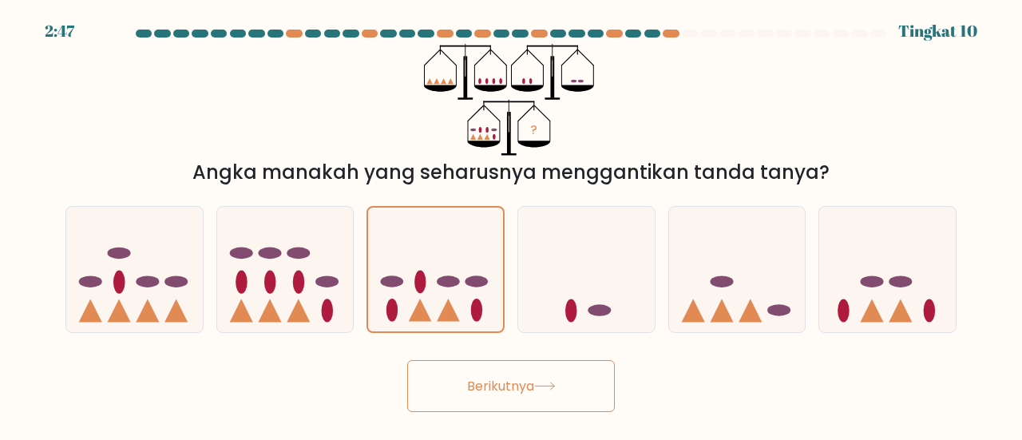
click at [482, 383] on font "Berikutnya" at bounding box center [500, 386] width 67 height 18
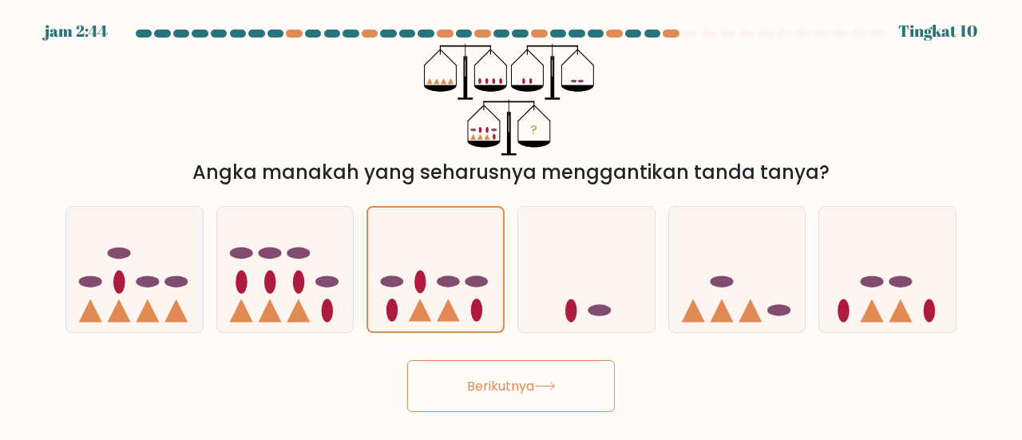
click at [482, 383] on font "Berikutnya" at bounding box center [500, 386] width 67 height 18
click at [640, 360] on div "Berikutnya" at bounding box center [511, 382] width 911 height 60
click at [466, 292] on icon at bounding box center [435, 270] width 135 height 112
click at [511, 224] on input "C." at bounding box center [511, 222] width 1 height 4
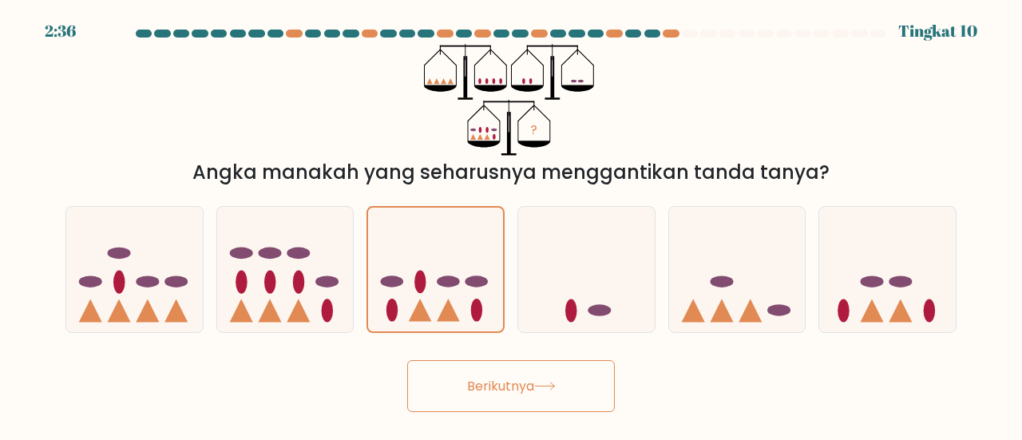
click at [524, 378] on font "Berikutnya" at bounding box center [500, 386] width 67 height 18
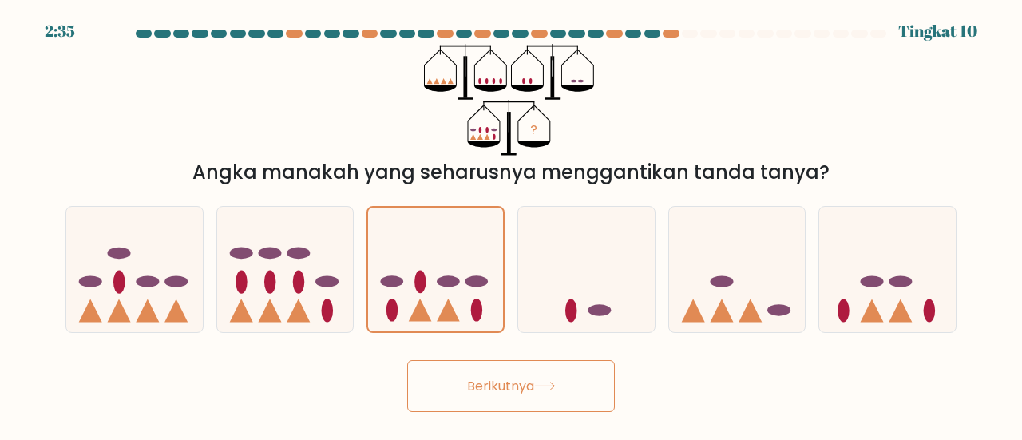
click at [524, 378] on font "Berikutnya" at bounding box center [500, 386] width 67 height 18
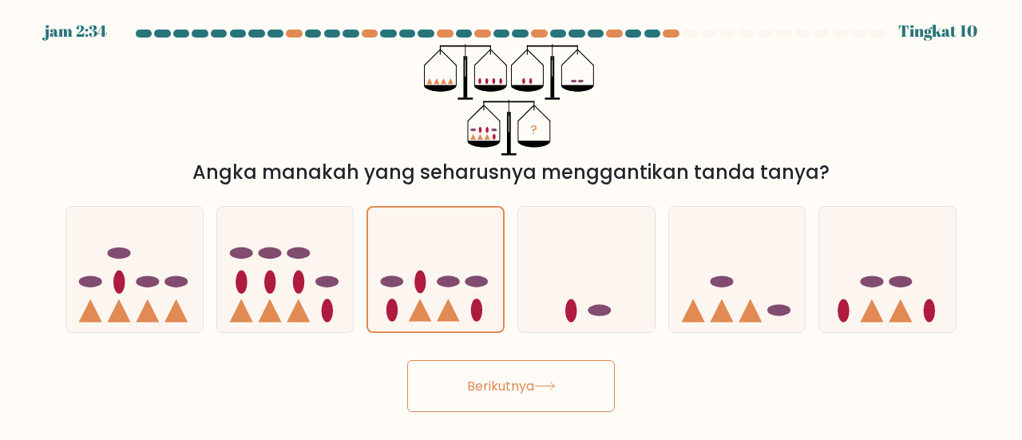
click at [524, 378] on font "Berikutnya" at bounding box center [500, 386] width 67 height 18
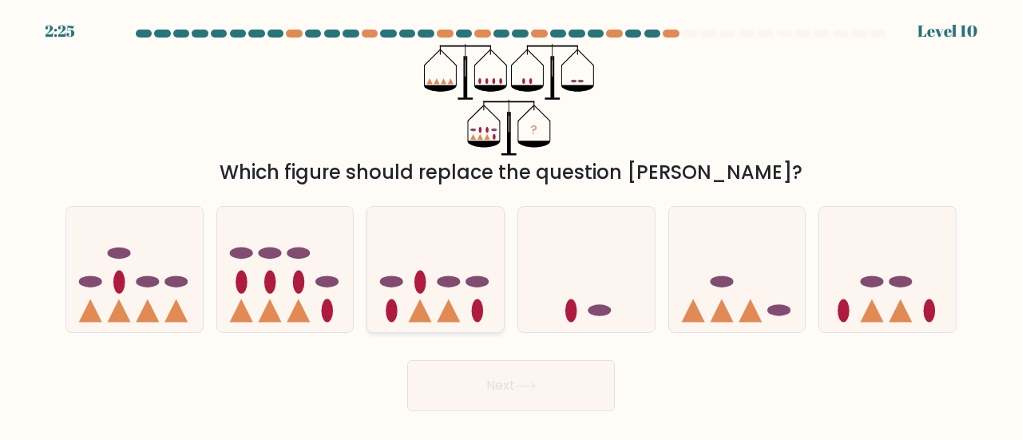
click at [456, 269] on icon at bounding box center [435, 269] width 137 height 113
click at [511, 224] on input "c." at bounding box center [511, 222] width 1 height 4
radio input "true"
click at [514, 378] on button "Next" at bounding box center [511, 385] width 208 height 51
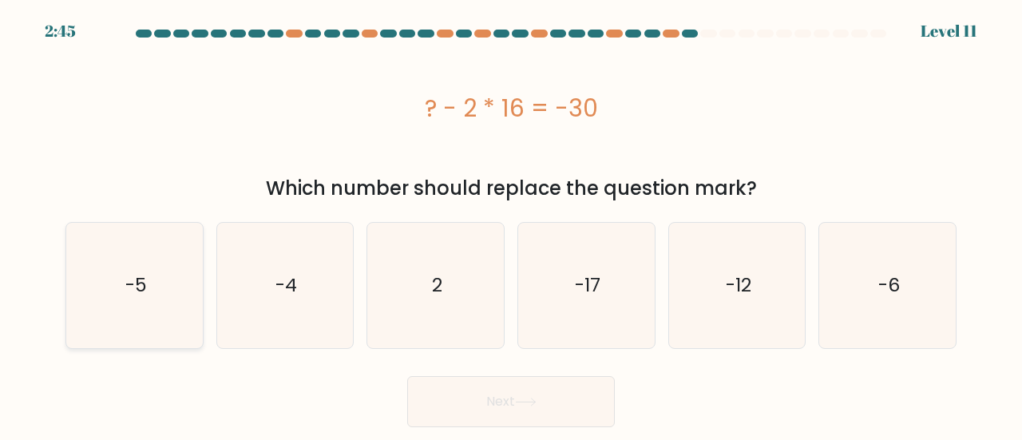
click at [152, 277] on icon "-5" at bounding box center [134, 285] width 125 height 125
click at [511, 224] on input "a. -5" at bounding box center [511, 222] width 1 height 4
radio input "true"
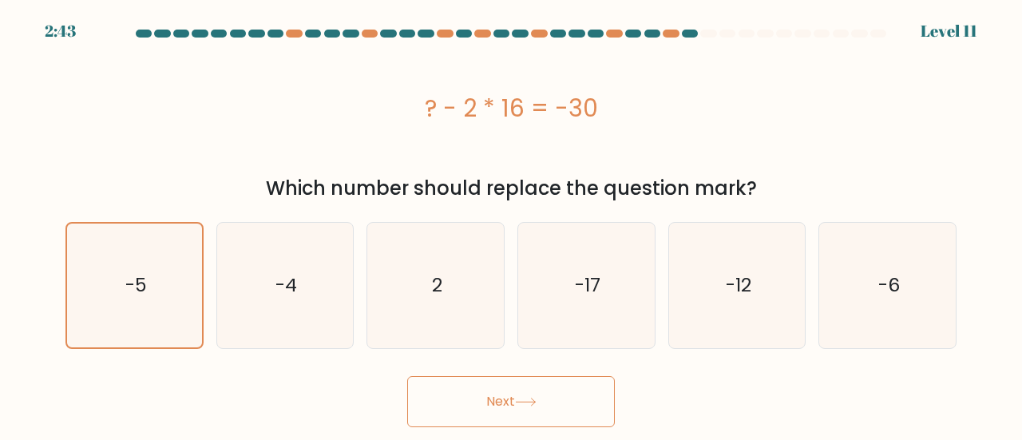
click at [459, 416] on button "Next" at bounding box center [511, 401] width 208 height 51
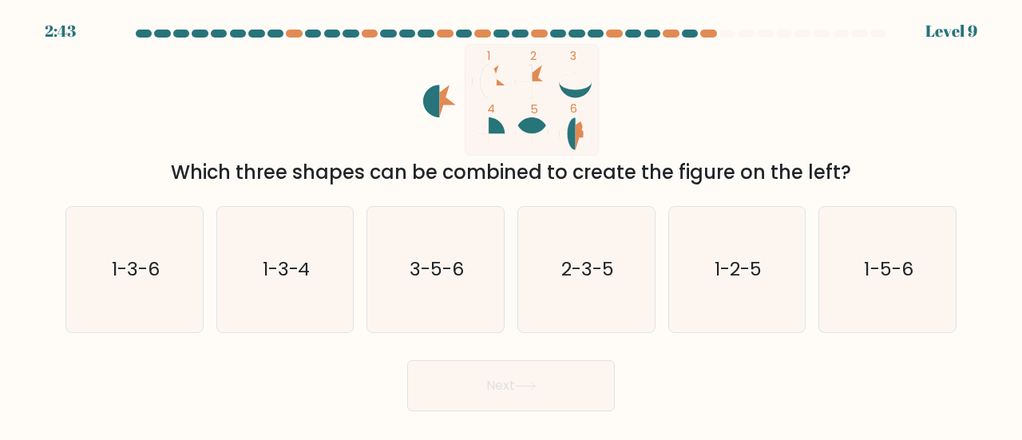
click at [459, 416] on body "2:43 Level 9" at bounding box center [511, 220] width 1022 height 440
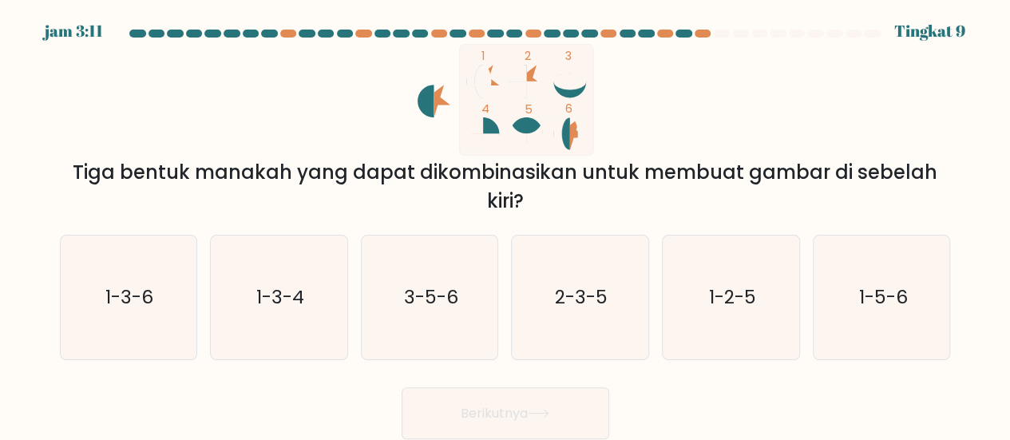
click at [863, 95] on div "1 2 3 4 5 6 Tiga bentuk manakah yang dapat dikombinasikan untuk membuat gambar …" at bounding box center [505, 130] width 911 height 172
click at [105, 266] on icon "1-3-6" at bounding box center [128, 298] width 124 height 124
click at [506, 224] on input "A. 1-3-6" at bounding box center [506, 222] width 1 height 4
radio input "true"
click at [475, 419] on font "Berikutnya" at bounding box center [494, 413] width 67 height 18
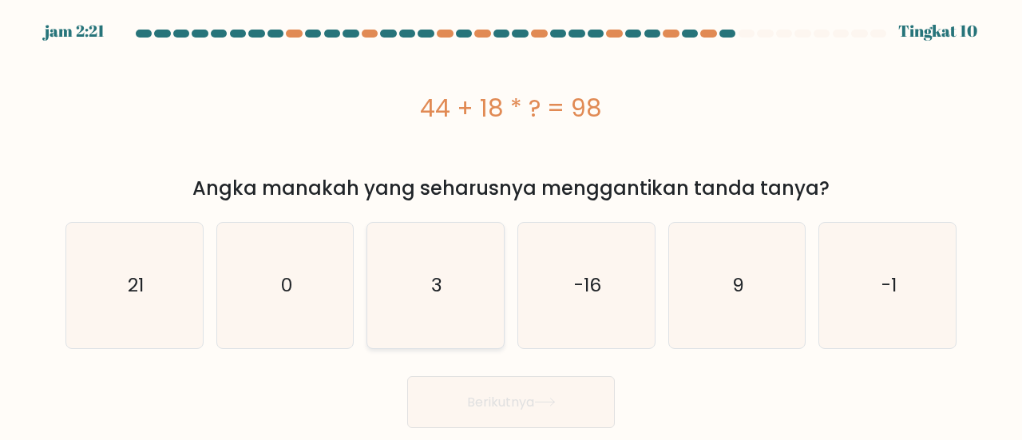
click at [462, 283] on icon "3" at bounding box center [435, 285] width 125 height 125
click at [511, 224] on input "C. 3" at bounding box center [511, 222] width 1 height 4
radio input "true"
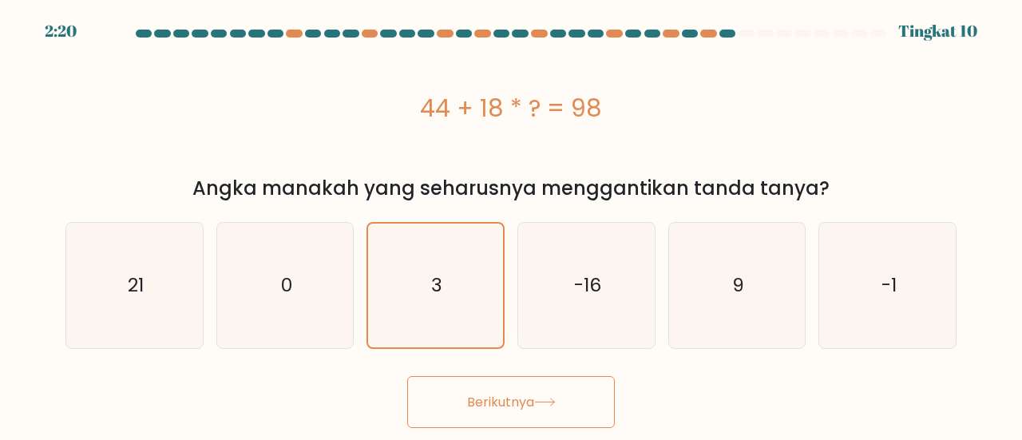
click at [527, 392] on font "Berikutnya" at bounding box center [500, 401] width 67 height 18
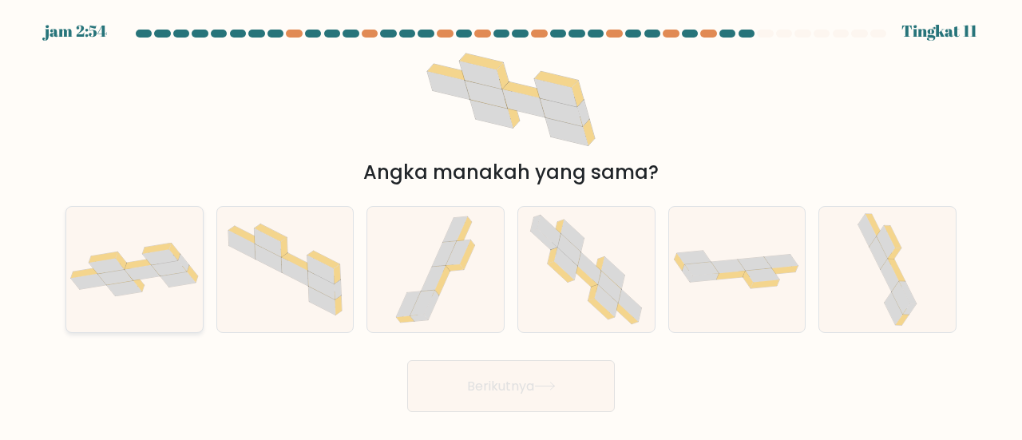
click at [157, 271] on icon at bounding box center [169, 267] width 35 height 15
click at [511, 224] on input "A." at bounding box center [511, 222] width 1 height 4
radio input "true"
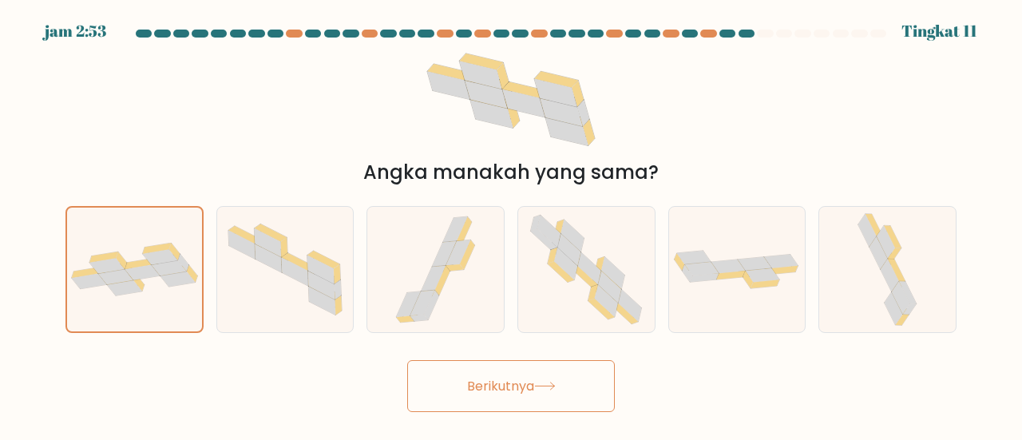
click at [452, 381] on button "Berikutnya" at bounding box center [511, 386] width 208 height 52
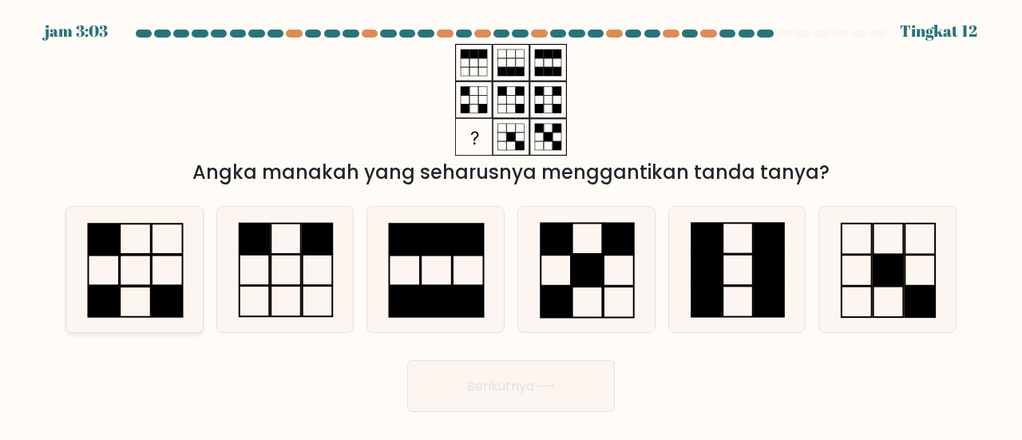
click at [141, 257] on icon at bounding box center [134, 269] width 125 height 125
click at [511, 224] on input "A." at bounding box center [511, 222] width 1 height 4
radio input "true"
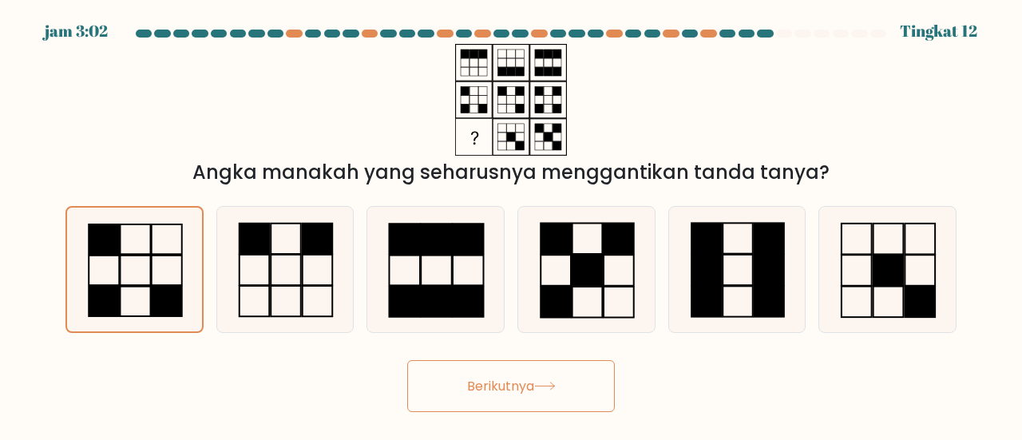
click at [522, 402] on button "Berikutnya" at bounding box center [511, 386] width 208 height 52
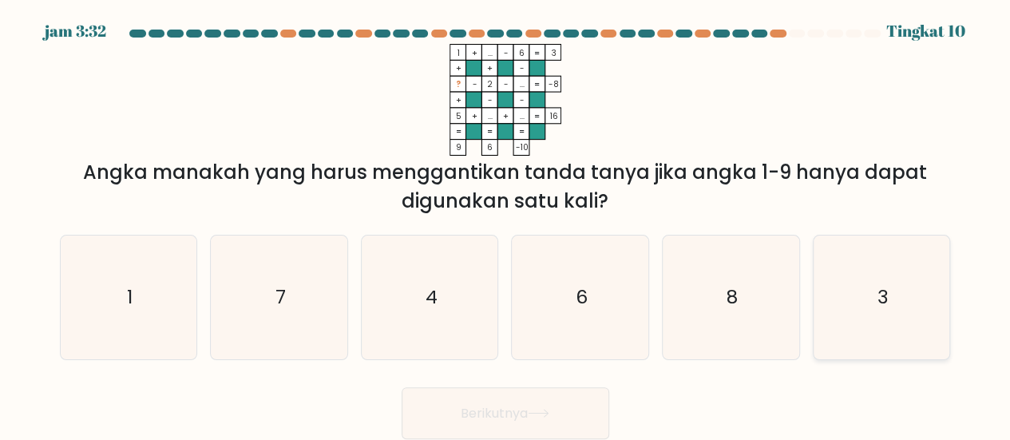
click at [842, 275] on icon "3" at bounding box center [882, 298] width 124 height 124
click at [506, 224] on input "F. 3" at bounding box center [506, 222] width 1 height 4
radio input "true"
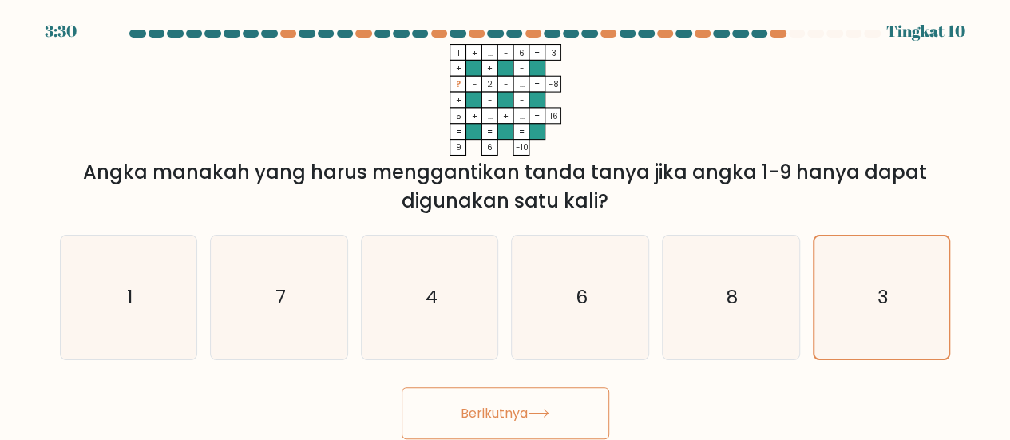
click at [543, 401] on button "Berikutnya" at bounding box center [506, 413] width 208 height 52
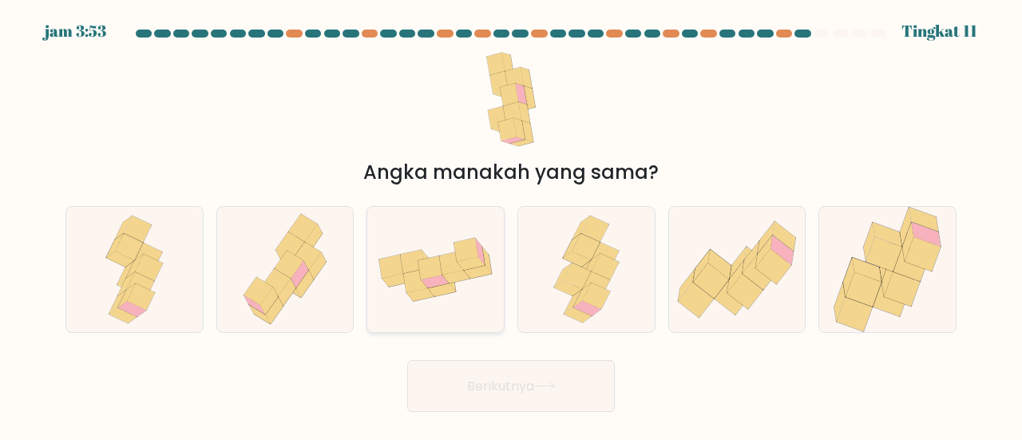
click at [470, 266] on icon at bounding box center [472, 263] width 28 height 13
click at [511, 224] on input "C." at bounding box center [511, 222] width 1 height 4
radio input "true"
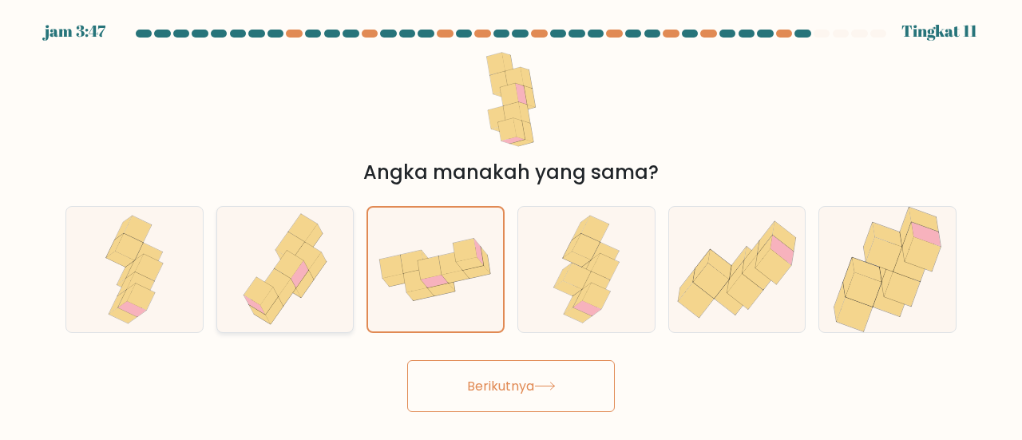
click at [290, 274] on icon at bounding box center [289, 265] width 29 height 28
click at [511, 224] on input "B." at bounding box center [511, 222] width 1 height 4
radio input "true"
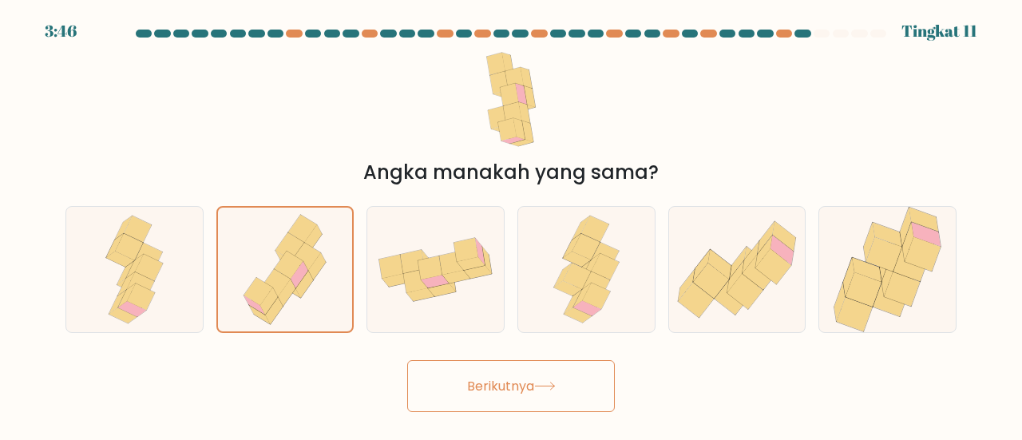
click at [473, 379] on font "Berikutnya" at bounding box center [500, 386] width 67 height 18
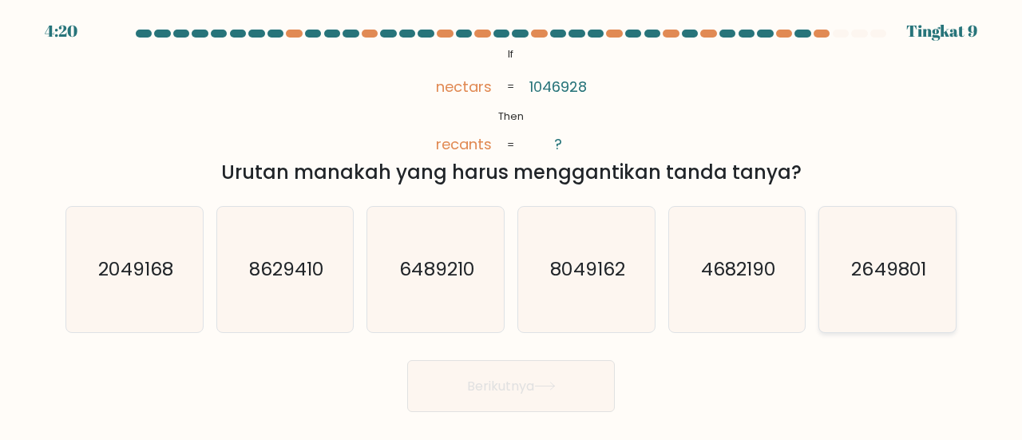
click at [867, 268] on text "2649801" at bounding box center [889, 269] width 74 height 26
click at [512, 224] on input "F. 2649801" at bounding box center [511, 222] width 1 height 4
radio input "true"
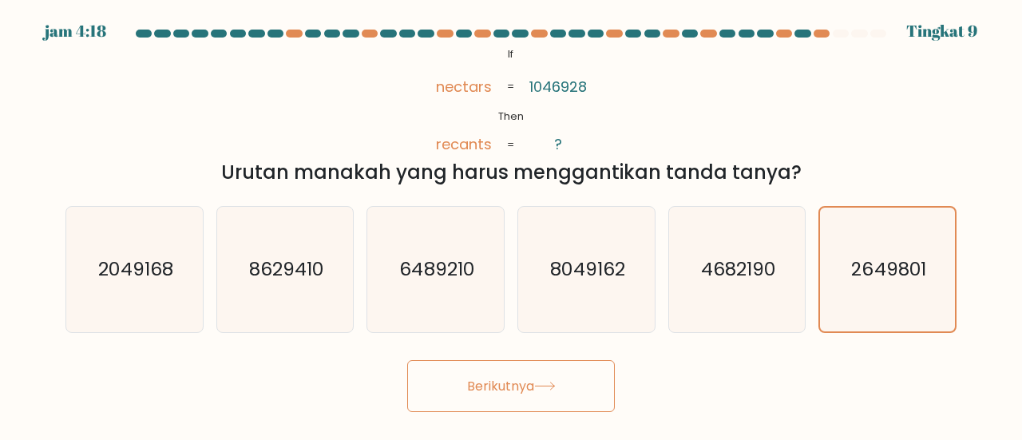
click at [596, 375] on button "Berikutnya" at bounding box center [511, 386] width 208 height 52
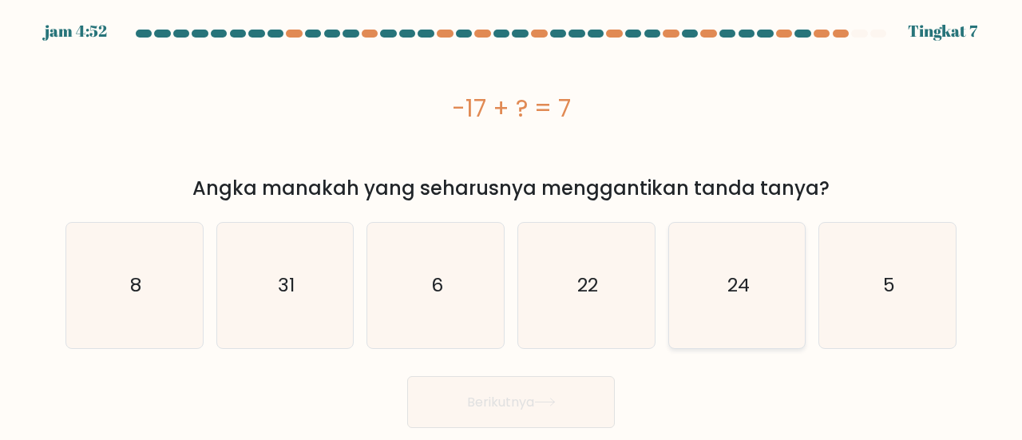
click at [728, 292] on text "24" at bounding box center [739, 285] width 22 height 26
click at [512, 224] on input "Dan. 24" at bounding box center [511, 222] width 1 height 4
radio input "true"
click at [519, 395] on font "Berikutnya" at bounding box center [500, 402] width 67 height 18
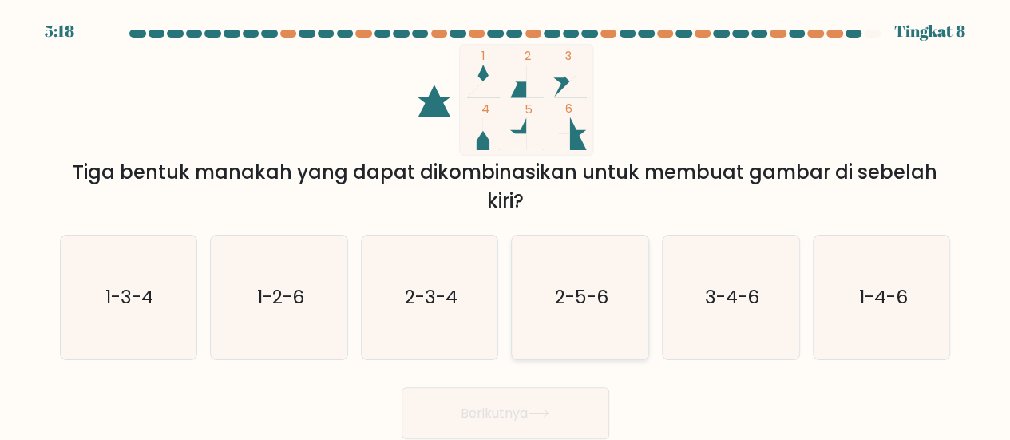
click at [580, 306] on text "2-5-6" at bounding box center [582, 297] width 54 height 26
click at [506, 224] on input "D. 2-5-6" at bounding box center [506, 222] width 1 height 4
radio input "true"
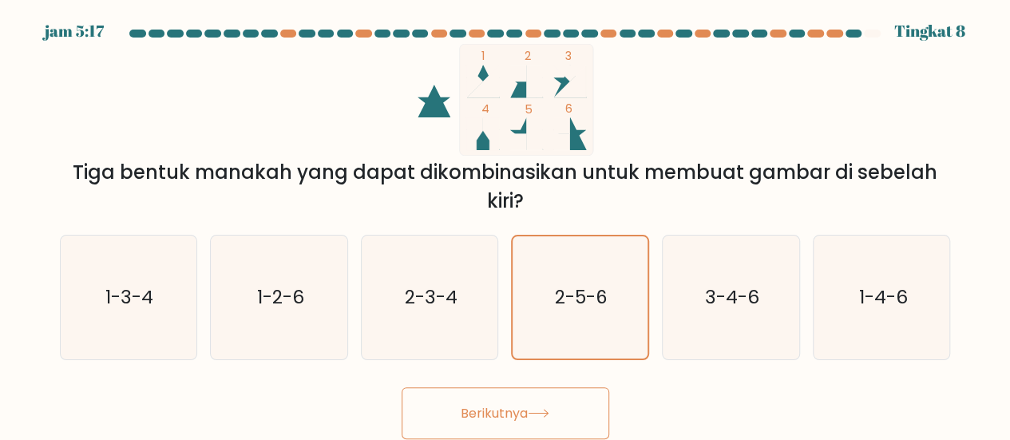
click at [514, 416] on font "Berikutnya" at bounding box center [494, 413] width 67 height 18
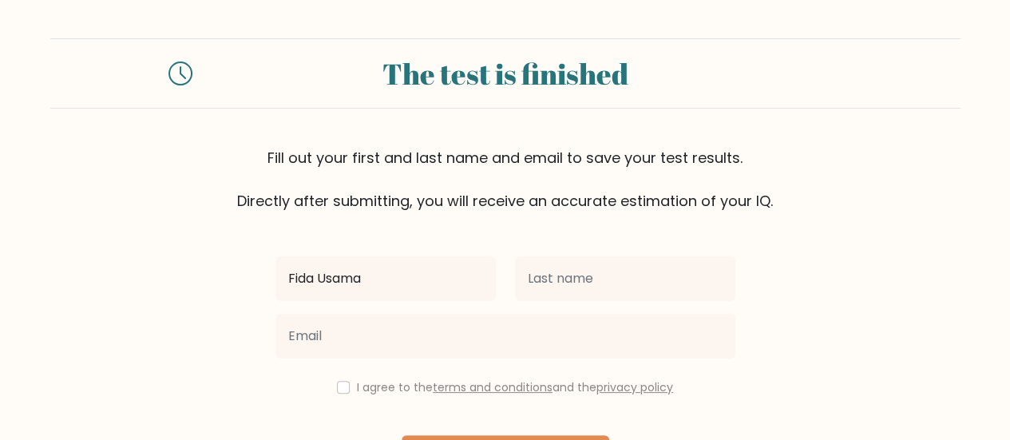
type input "Fida Usama"
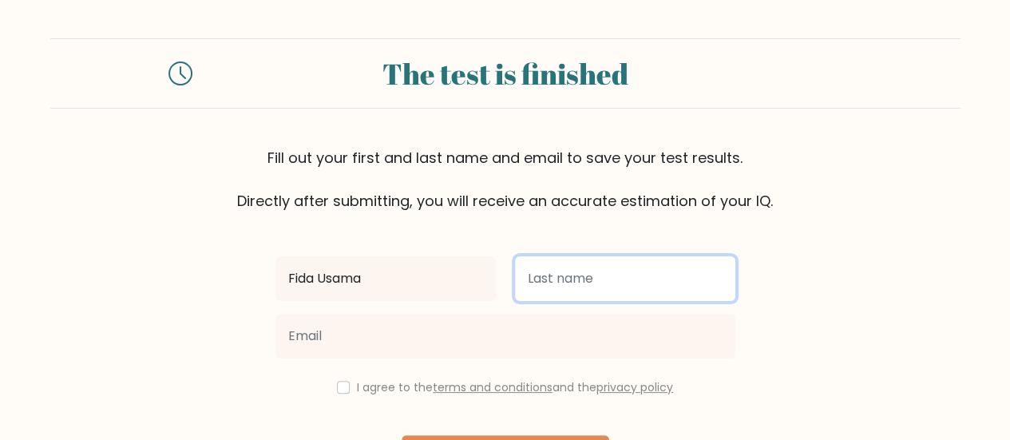
click at [586, 272] on input "text" at bounding box center [625, 278] width 220 height 45
type input "Mahdizakiy"
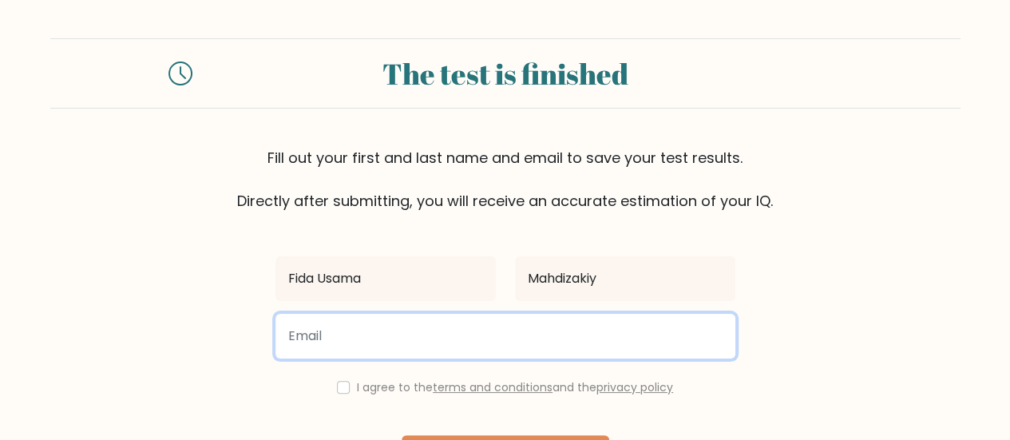
click at [390, 345] on input "email" at bounding box center [506, 336] width 460 height 45
type input "[EMAIL_ADDRESS][DOMAIN_NAME]"
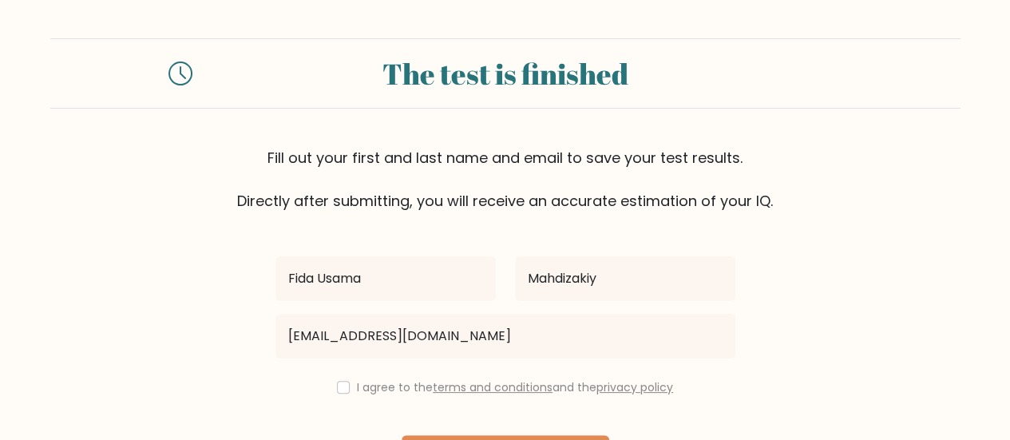
click at [332, 392] on div "I agree to the terms and conditions and the privacy policy" at bounding box center [505, 387] width 479 height 19
click at [337, 387] on input "checkbox" at bounding box center [343, 387] width 13 height 13
checkbox input "true"
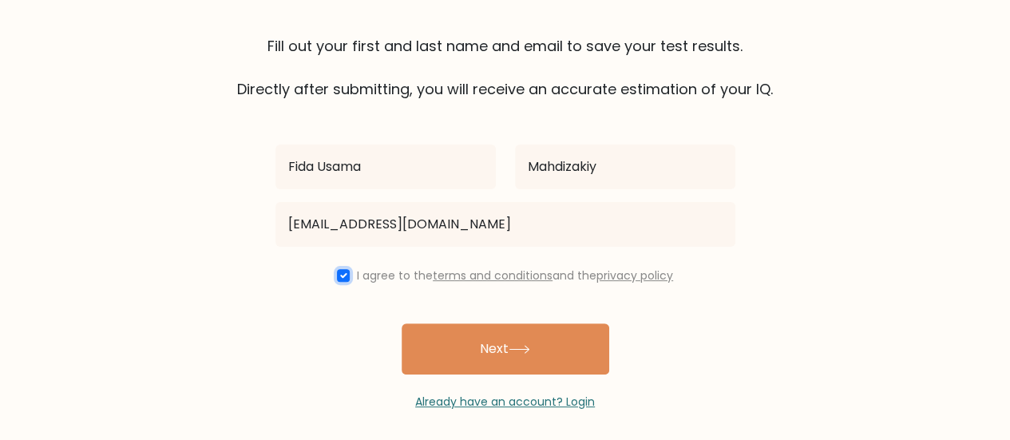
scroll to position [119, 0]
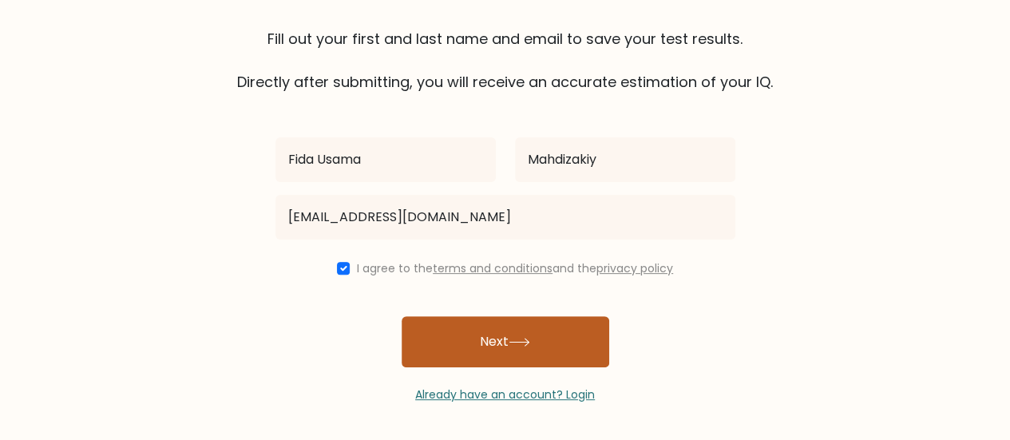
click at [537, 338] on button "Next" at bounding box center [506, 341] width 208 height 51
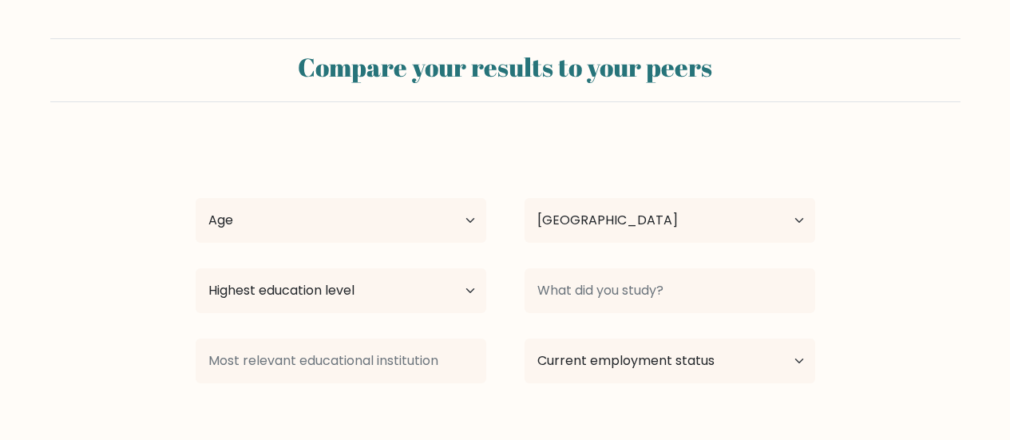
select select "ID"
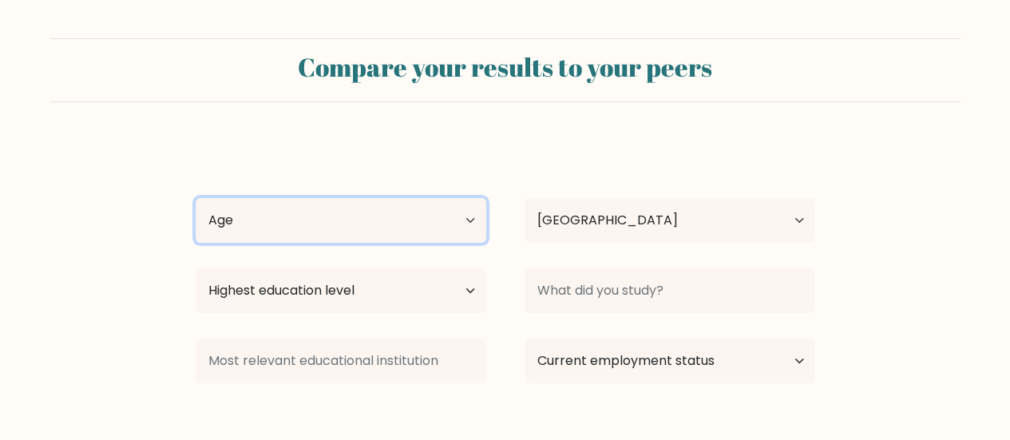
click at [471, 226] on select "Age Under [DEMOGRAPHIC_DATA] [DEMOGRAPHIC_DATA] [DEMOGRAPHIC_DATA] [DEMOGRAPHIC…" at bounding box center [341, 220] width 291 height 45
select select "18_24"
click at [196, 198] on select "Age Under 18 years old 18-24 years old 25-34 years old 35-44 years old 45-54 ye…" at bounding box center [341, 220] width 291 height 45
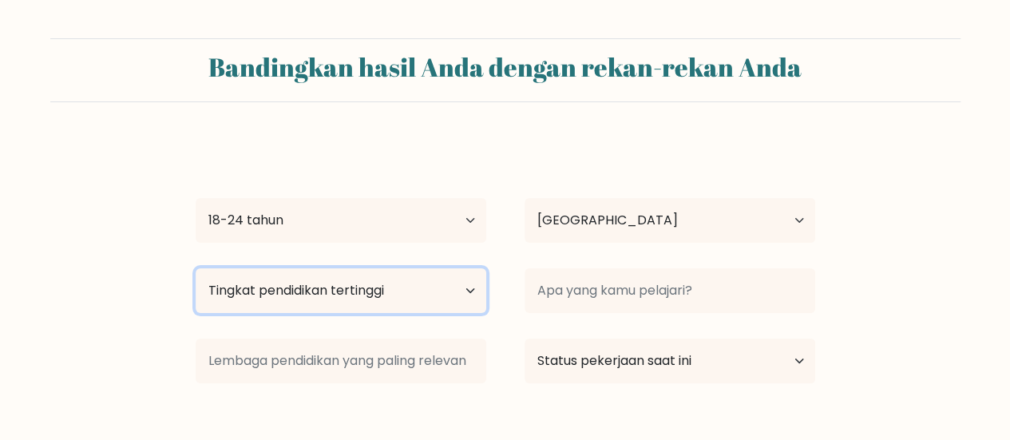
click at [444, 292] on select "Tingkat pendidikan tertinggi Tidak bersekolah Utama Sekolah Menengah Pertama Se…" at bounding box center [341, 290] width 291 height 45
select select "upper_secondary"
click at [196, 268] on select "Tingkat pendidikan tertinggi Tidak bersekolah Utama Sekolah Menengah Pertama Se…" at bounding box center [341, 290] width 291 height 45
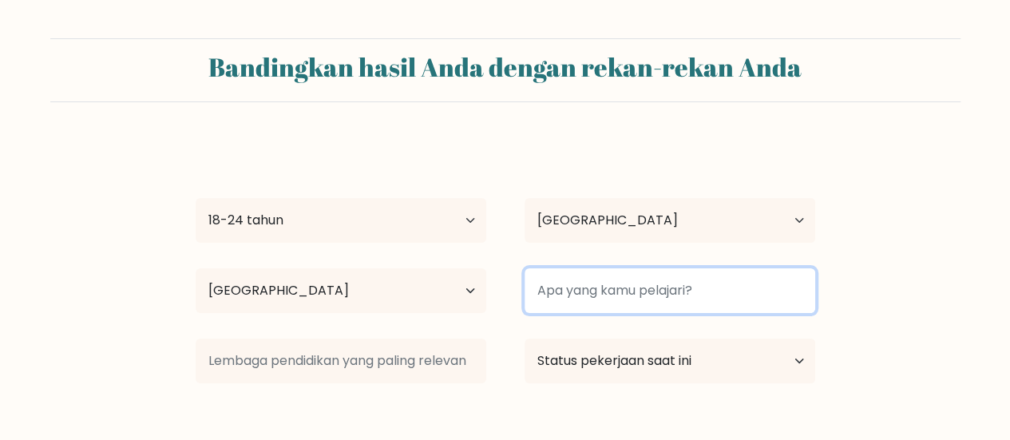
click at [574, 296] on input at bounding box center [670, 290] width 291 height 45
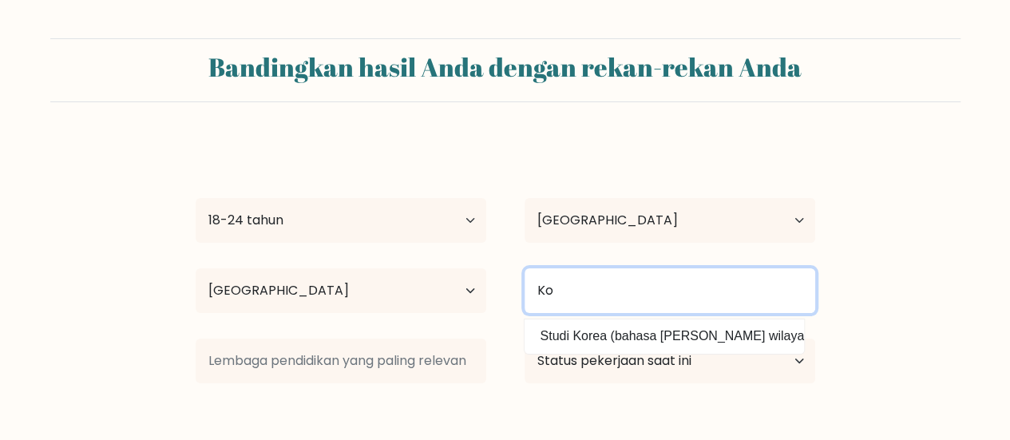
type input "K"
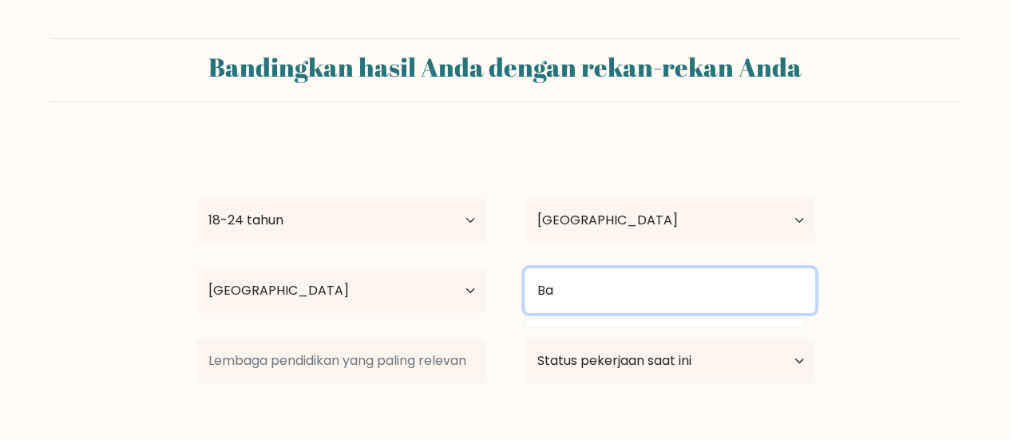
type input "B"
type input "T"
type input "r"
type input "p"
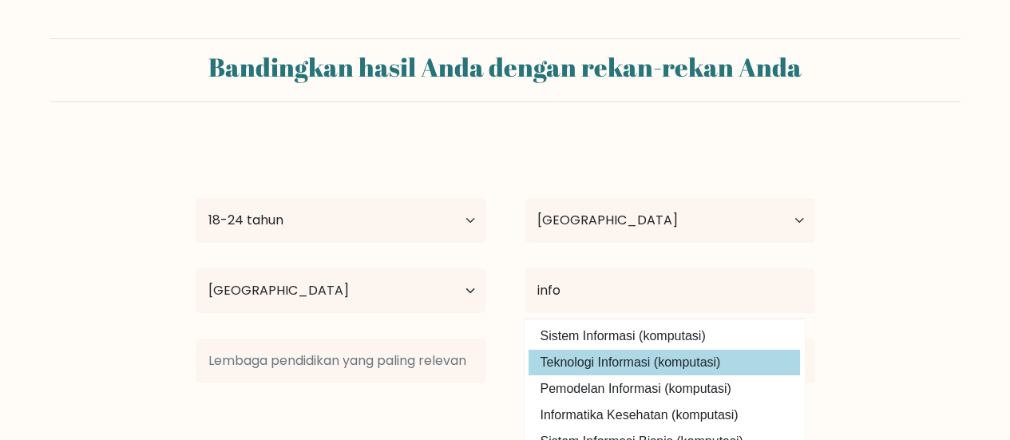
click at [624, 367] on div "Fida Usama Mahdizakiy Usia Di bawah 18 tahun 18-24 tahun 25-34 tahun 35-44 tahu…" at bounding box center [505, 317] width 639 height 352
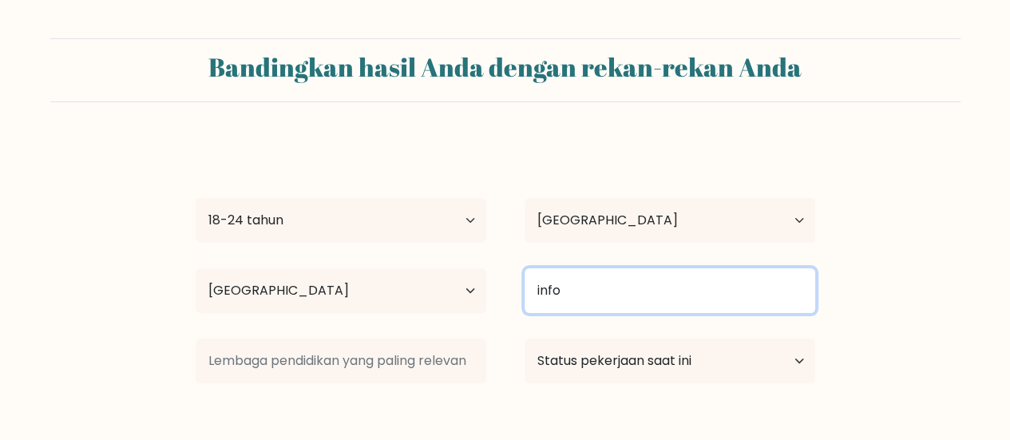
click at [783, 292] on input "info" at bounding box center [670, 290] width 291 height 45
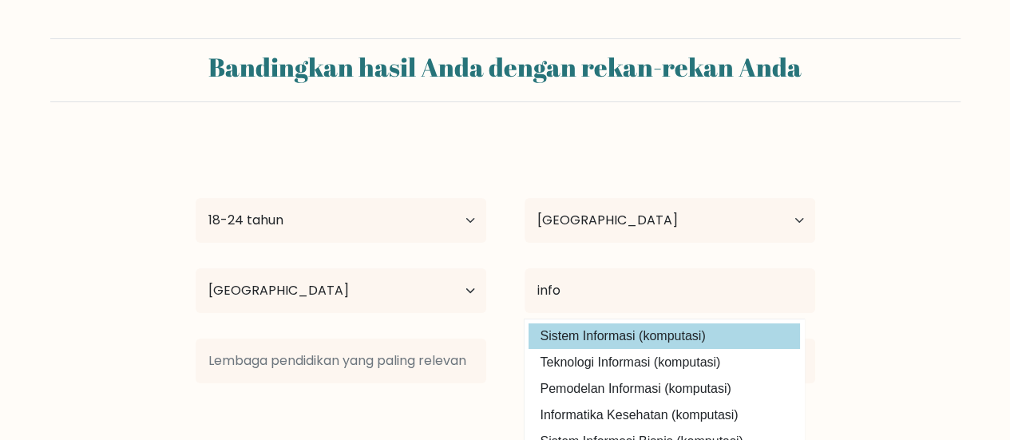
click at [639, 331] on div "Fida Usama Mahdizakiy Usia Di bawah 18 tahun 18-24 tahun 25-34 tahun 35-44 tahu…" at bounding box center [505, 317] width 639 height 352
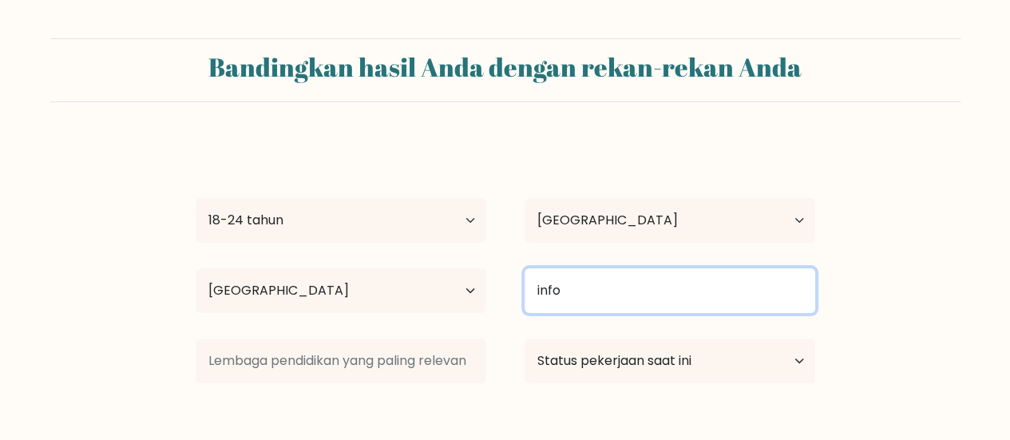
click at [604, 294] on input "info" at bounding box center [670, 290] width 291 height 45
type input "i"
type input "s"
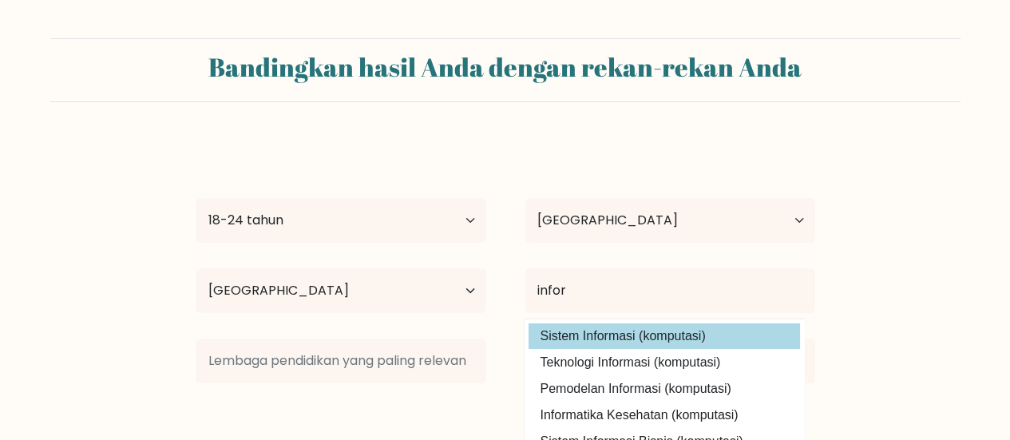
click at [639, 333] on div "Fida Usama Mahdizakiy Usia Di bawah 18 tahun 18-24 tahun 25-34 tahun 35-44 tahu…" at bounding box center [505, 317] width 639 height 352
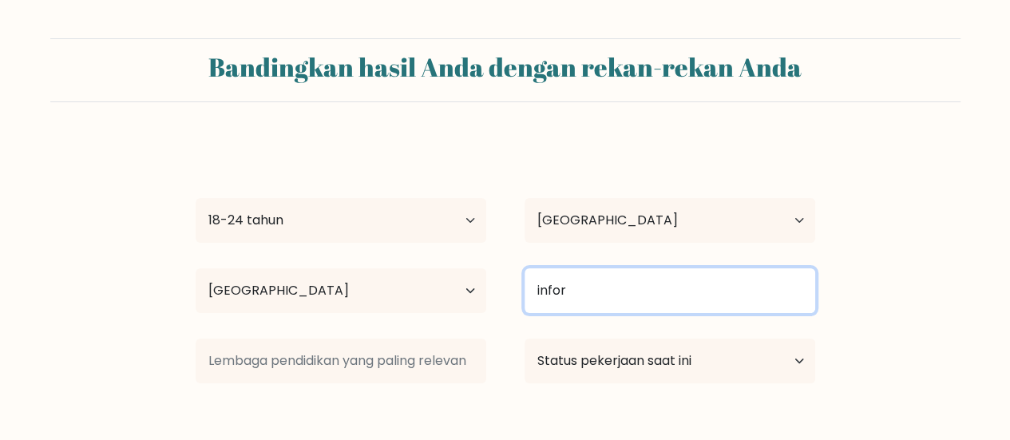
click at [604, 299] on input "infor" at bounding box center [670, 290] width 291 height 45
drag, startPoint x: 604, startPoint y: 299, endPoint x: 636, endPoint y: 297, distance: 32.0
click at [636, 297] on input "infor" at bounding box center [670, 290] width 291 height 45
type input "informasi"
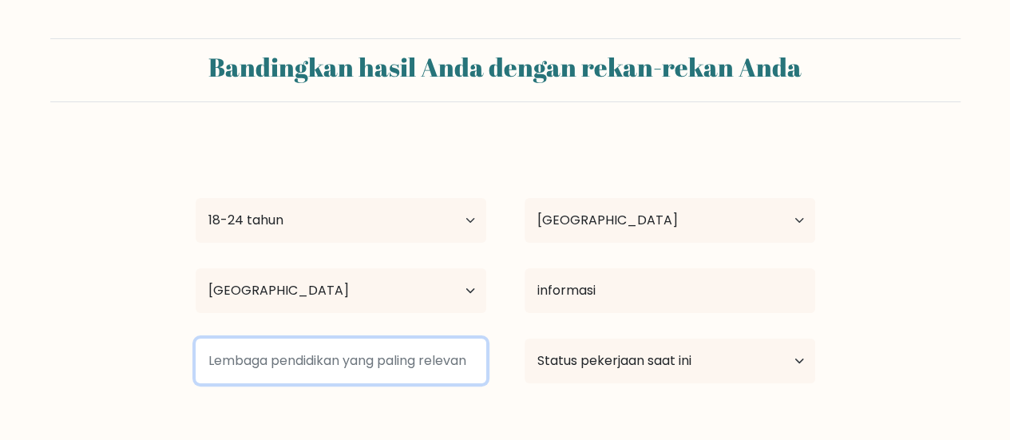
click at [457, 360] on input at bounding box center [341, 361] width 291 height 45
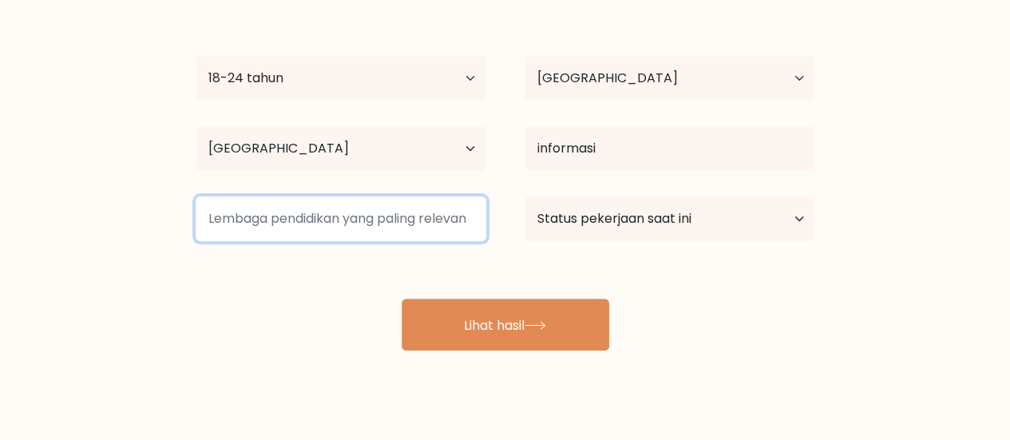
scroll to position [142, 0]
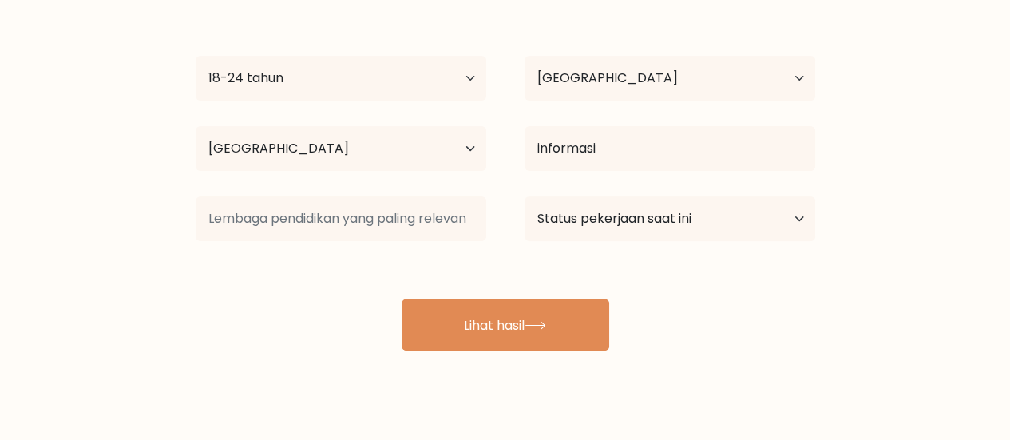
click at [419, 243] on div at bounding box center [341, 219] width 329 height 58
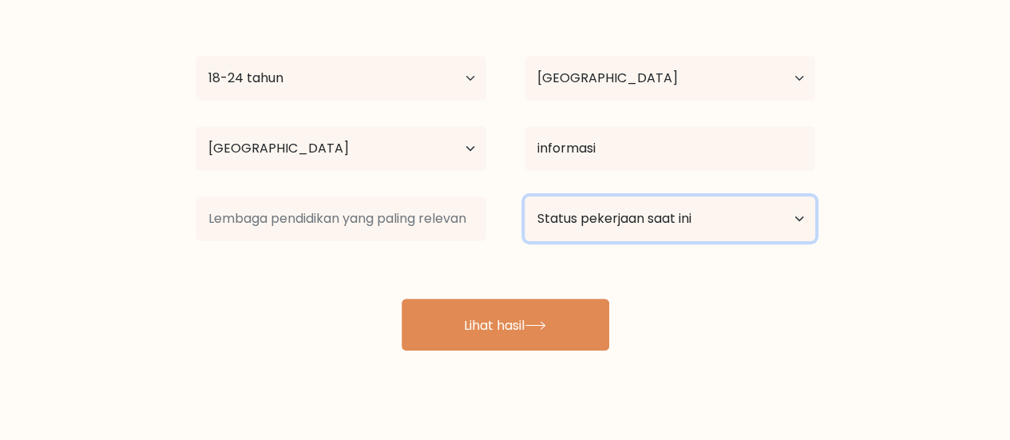
click at [560, 210] on select "Status pekerjaan saat ini Bekerja Murid Pensiun Lainnya / lebih suka tidak menj…" at bounding box center [670, 219] width 291 height 45
select select "other"
click at [525, 197] on select "Status pekerjaan saat ini Bekerja Murid Pensiun Lainnya / lebih suka tidak menj…" at bounding box center [670, 219] width 291 height 45
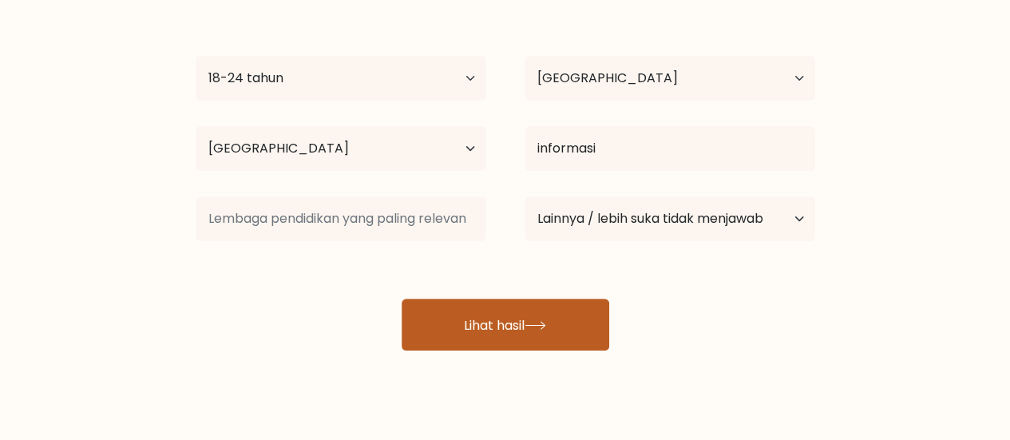
click at [520, 330] on font "Lihat hasil" at bounding box center [494, 325] width 61 height 18
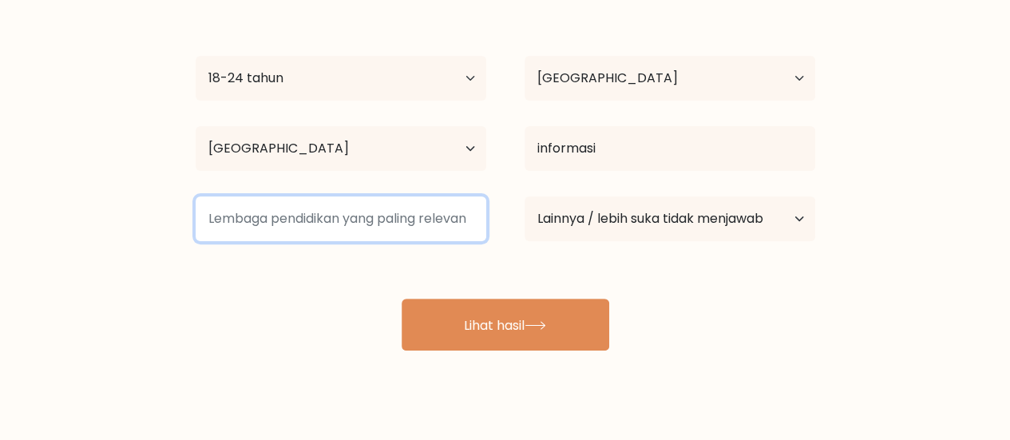
click at [329, 215] on input at bounding box center [341, 219] width 291 height 45
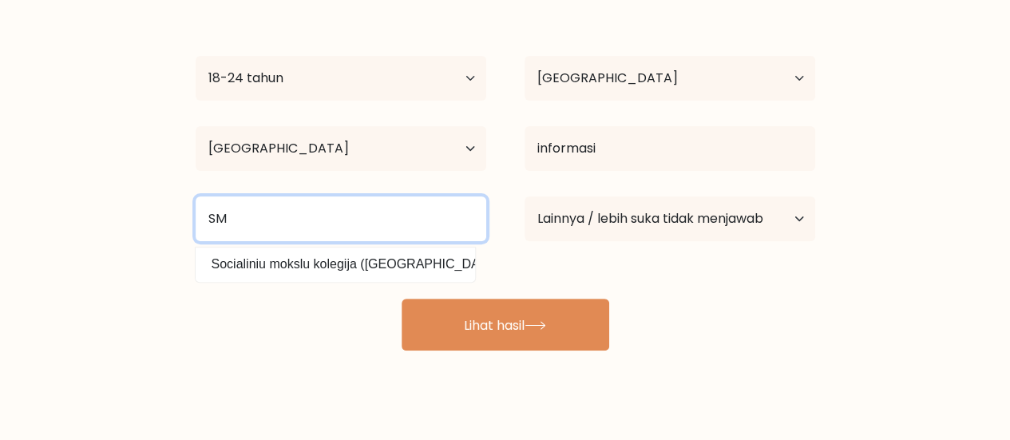
type input "S"
type input "s"
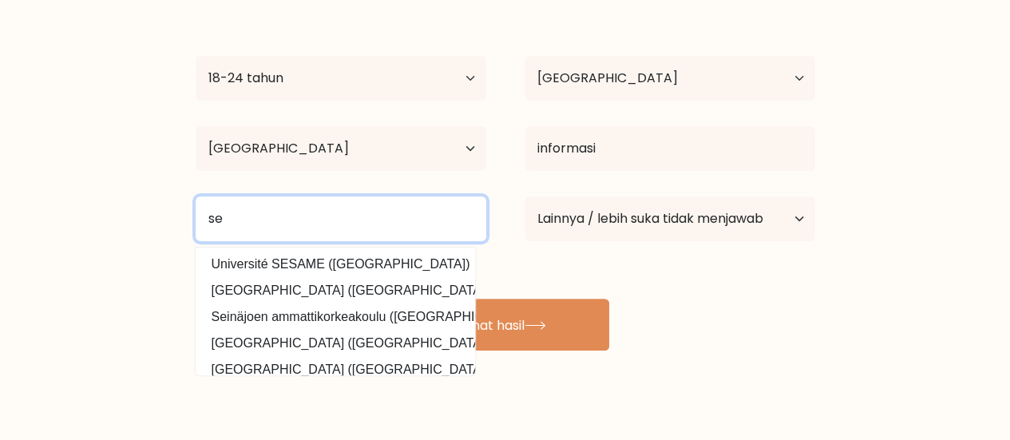
type input "s"
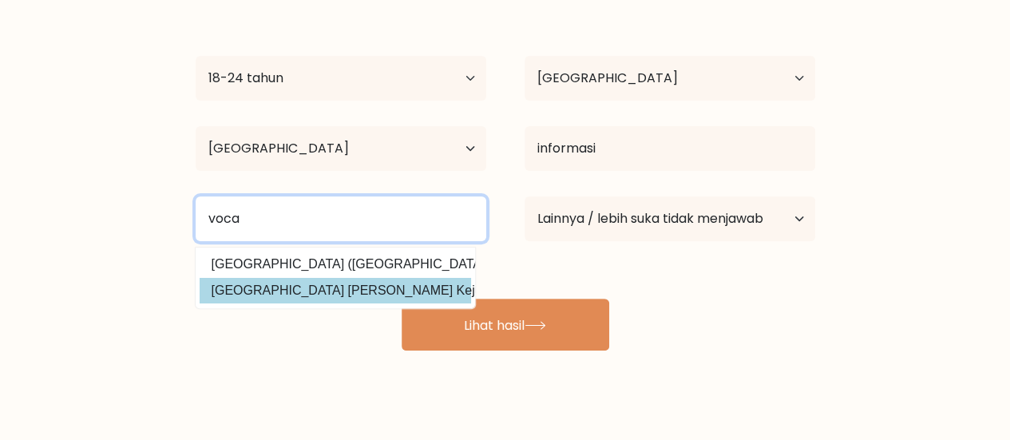
type input "voca"
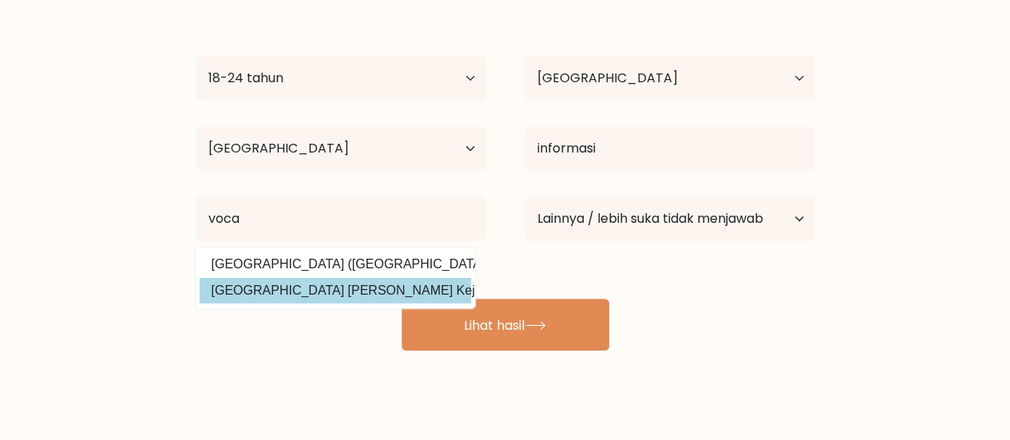
click at [346, 283] on div "Fida Usama Mahdizakiy Usia Di bawah 18 tahun 18-24 tahun 25-34 tahun 35-44 tahu…" at bounding box center [505, 174] width 639 height 352
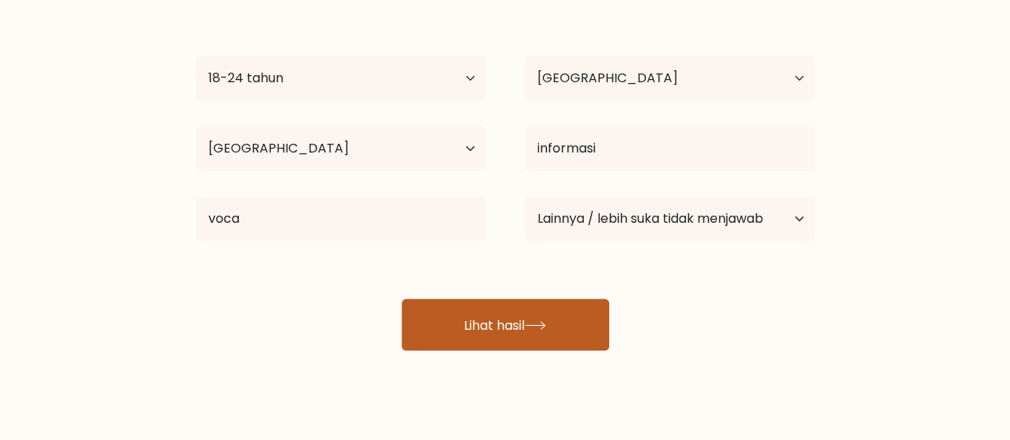
click at [484, 316] on font "Lihat hasil" at bounding box center [494, 325] width 61 height 18
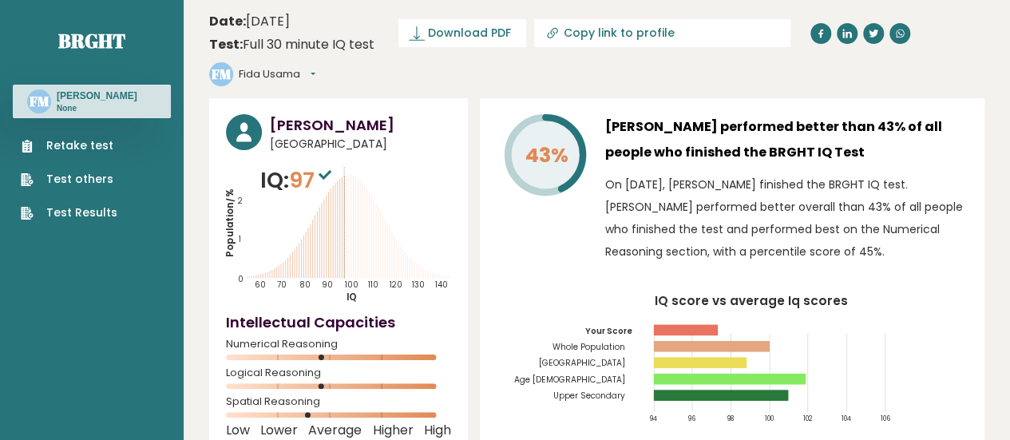
click at [98, 154] on link "Retake test" at bounding box center [69, 145] width 97 height 17
